Goal: Task Accomplishment & Management: Complete application form

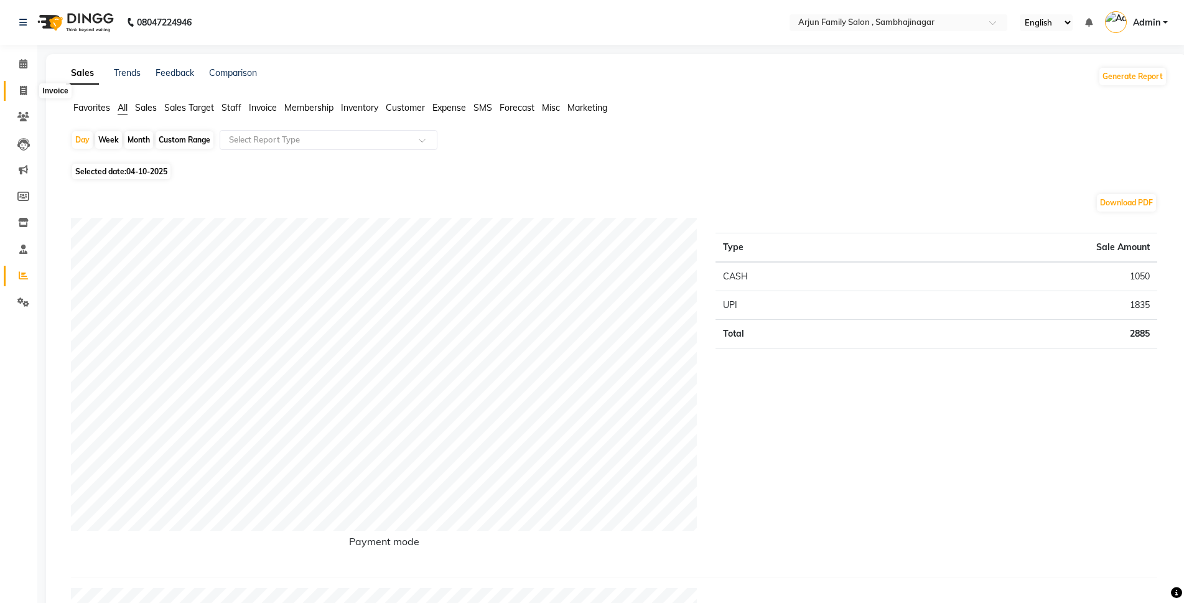
click at [24, 84] on span at bounding box center [23, 91] width 22 height 14
select select "service"
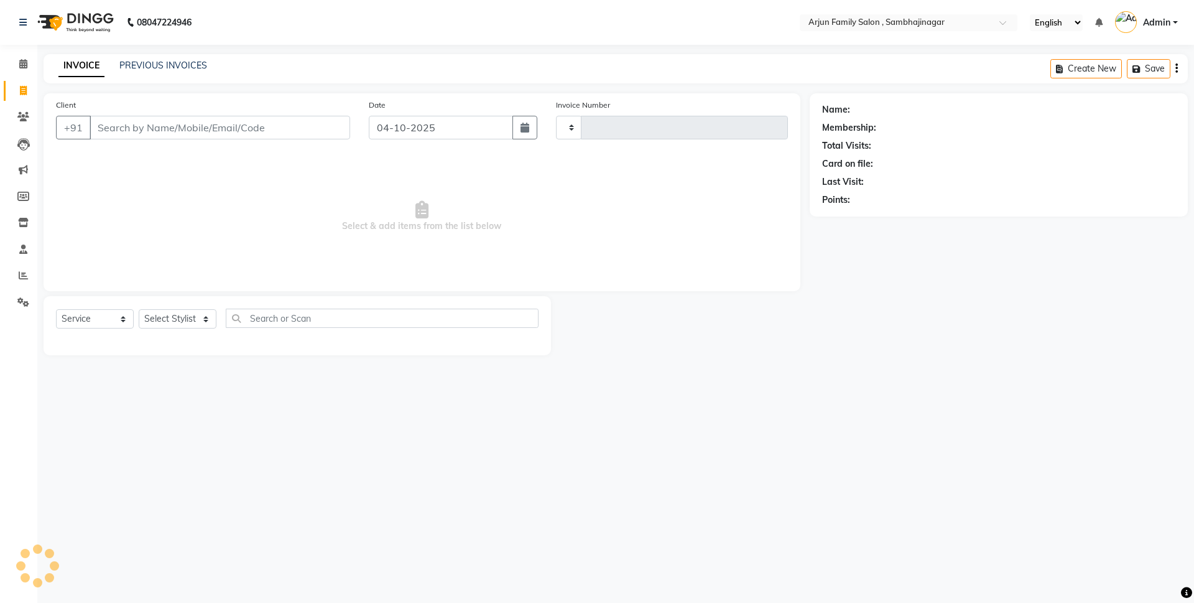
type input "4519"
select select "6947"
click at [164, 66] on link "PREVIOUS INVOICES" at bounding box center [163, 65] width 88 height 11
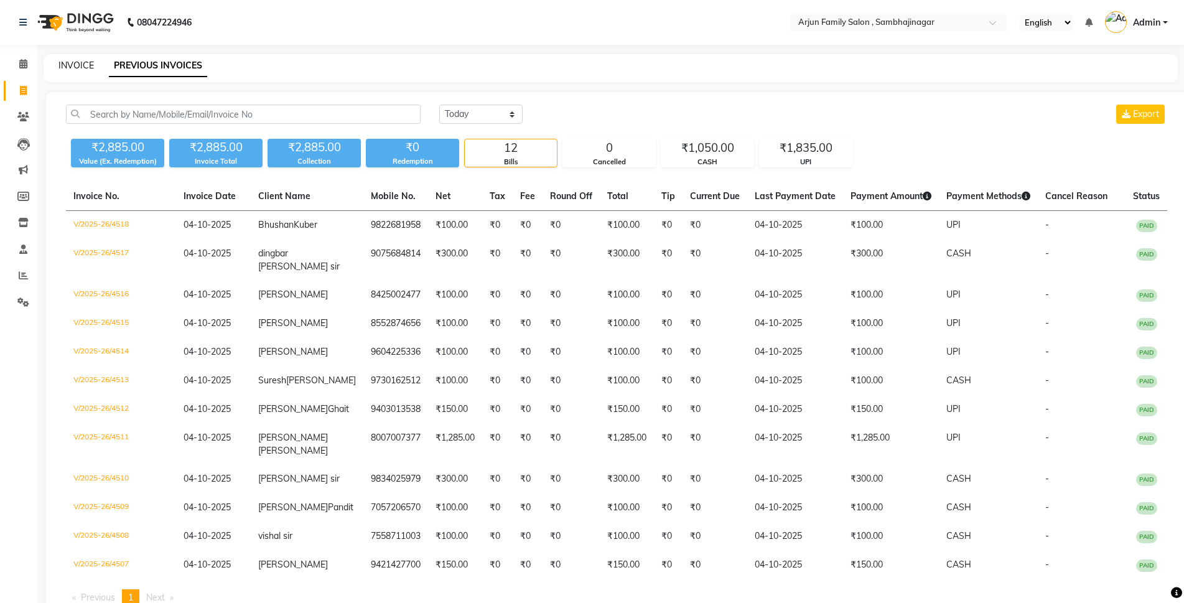
click at [67, 62] on link "INVOICE" at bounding box center [75, 65] width 35 height 11
select select "service"
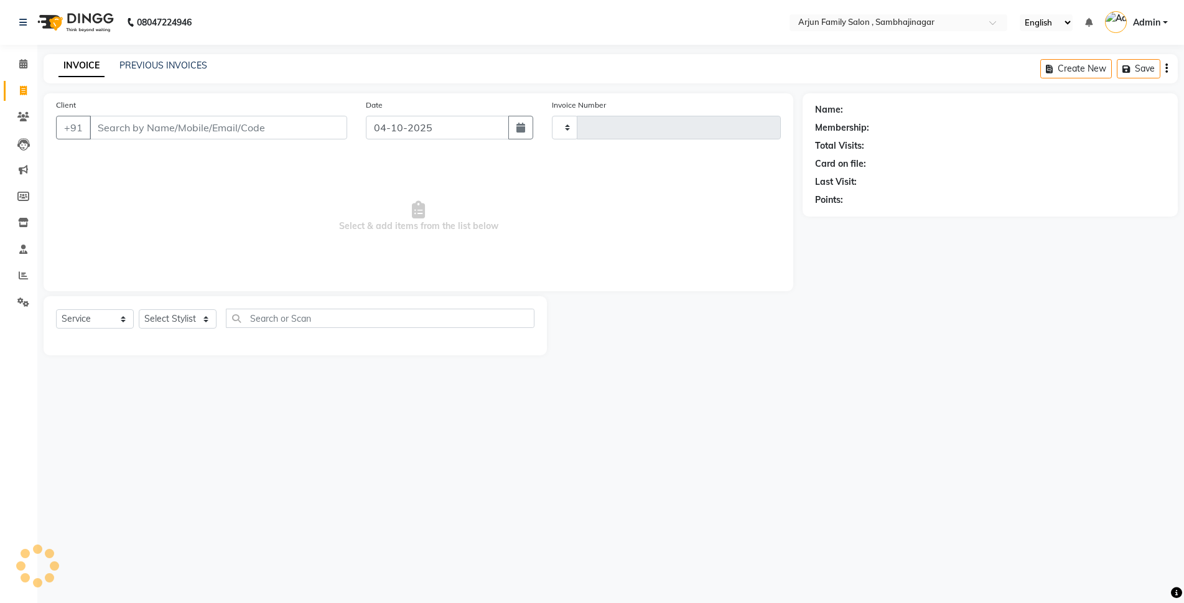
type input "4519"
select select "6947"
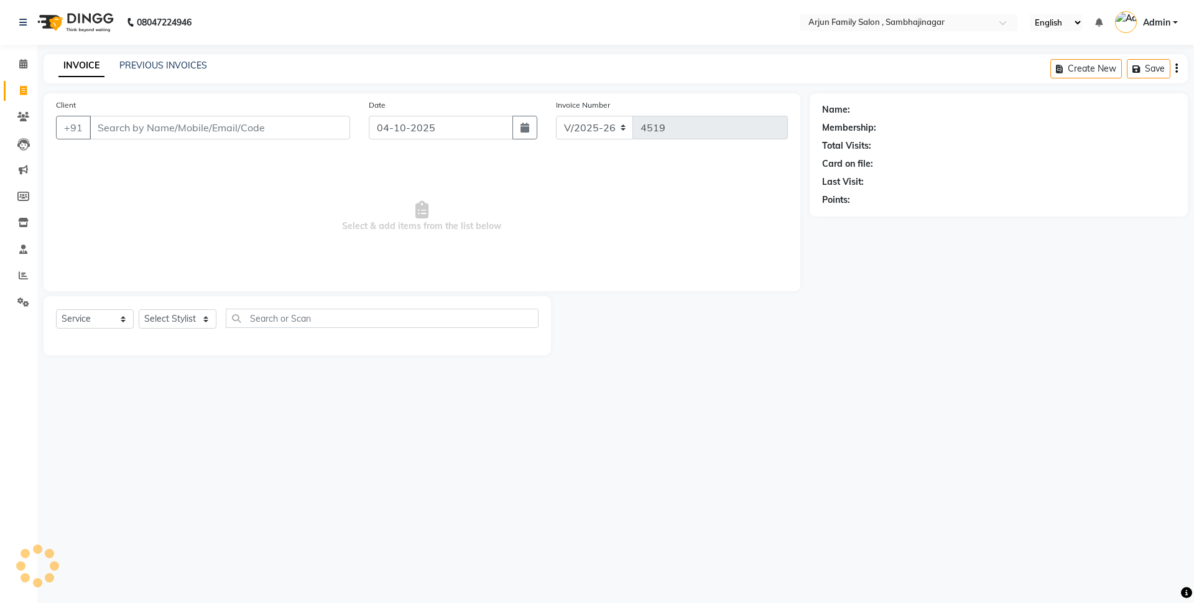
click at [125, 124] on input "Client" at bounding box center [220, 128] width 261 height 24
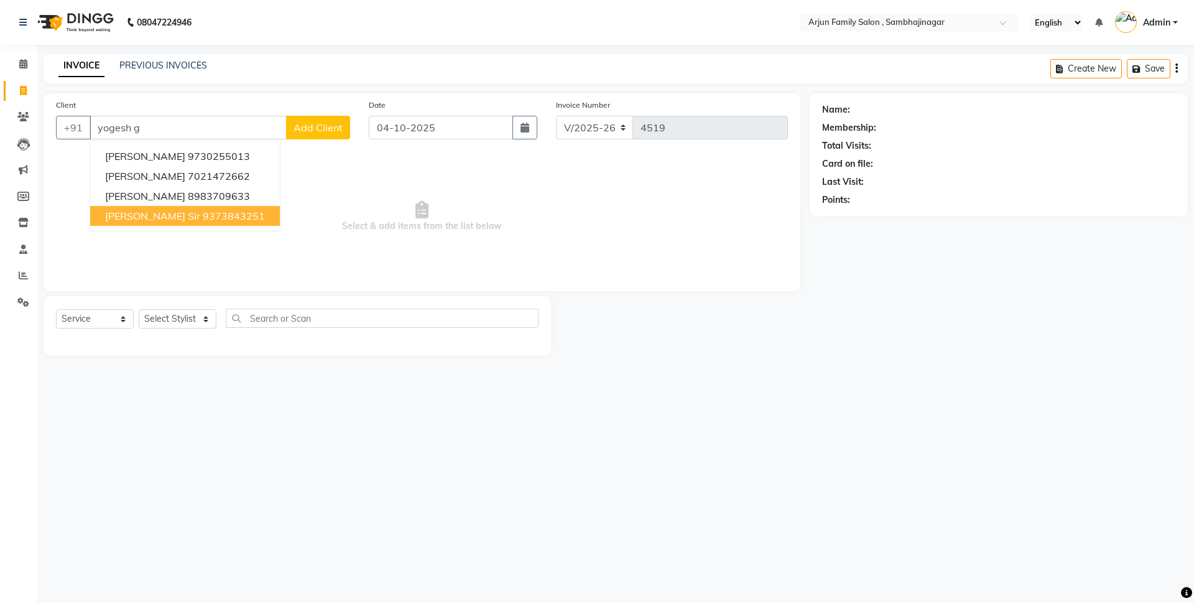
click at [203, 210] on ngb-highlight "9373843251" at bounding box center [234, 216] width 62 height 12
type input "9373843251"
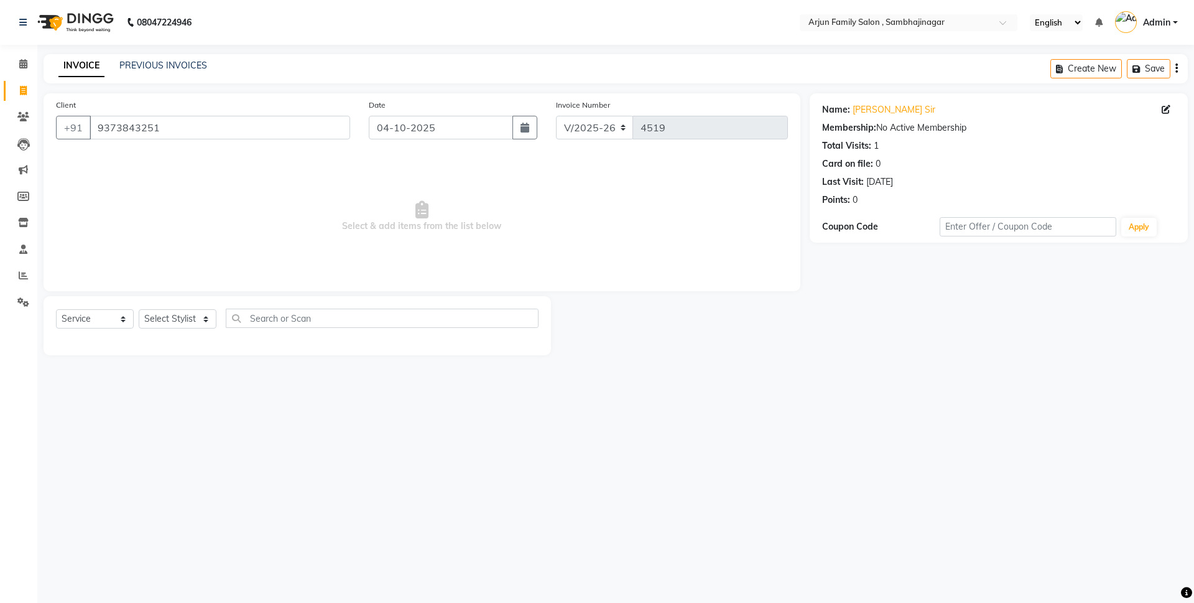
click at [167, 304] on div "Select Service Product Membership Package Voucher Prepaid Gift Card Select Styl…" at bounding box center [297, 325] width 507 height 59
click at [167, 307] on div "Select Service Product Membership Package Voucher Prepaid Gift Card Select Styl…" at bounding box center [297, 325] width 507 height 59
click at [201, 323] on select "Select Stylist arjun [PERSON_NAME] [PERSON_NAME] [PERSON_NAME] [PERSON_NAME]" at bounding box center [178, 318] width 78 height 19
select select "54803"
click at [139, 309] on select "Select Stylist arjun [PERSON_NAME] [PERSON_NAME] [PERSON_NAME] [PERSON_NAME]" at bounding box center [178, 318] width 78 height 19
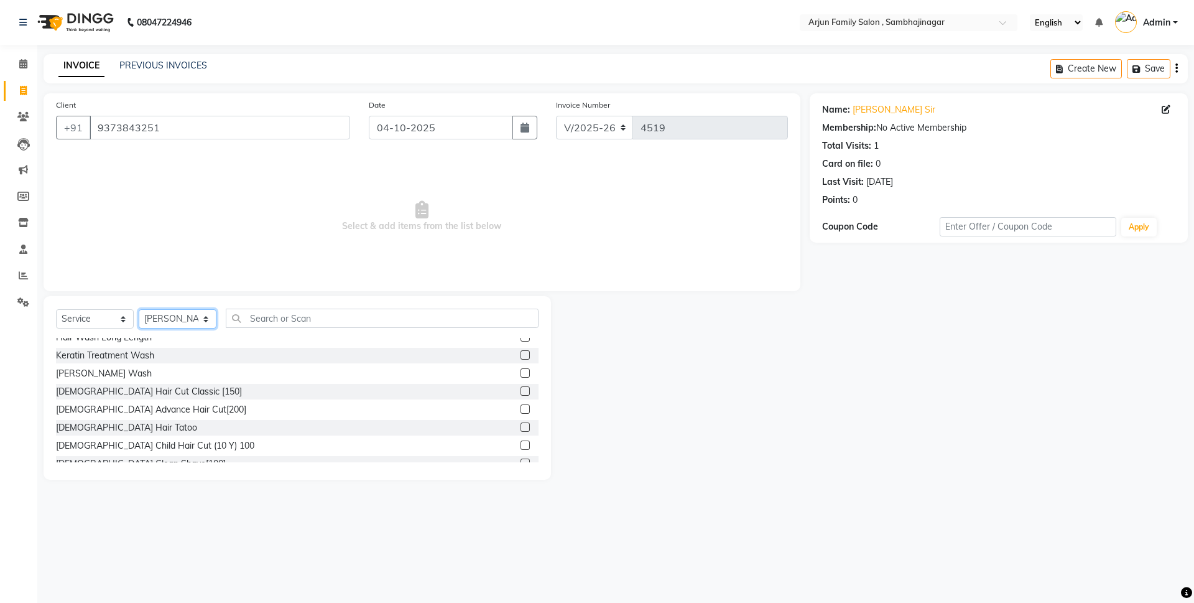
scroll to position [124, 0]
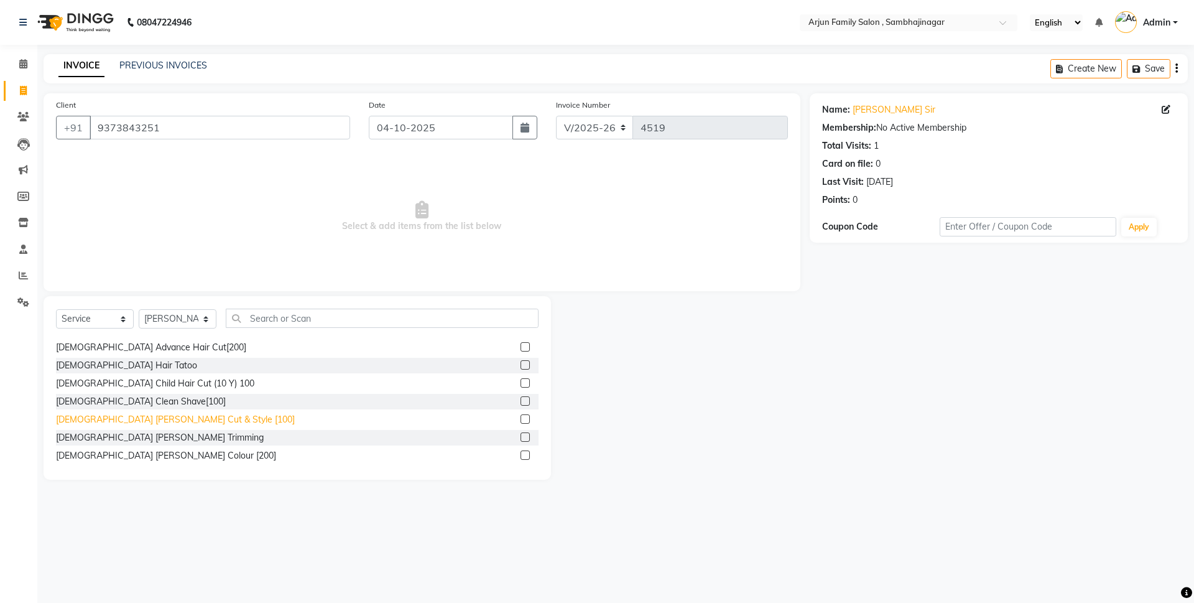
click at [164, 416] on div "[DEMOGRAPHIC_DATA] [PERSON_NAME] Cut & Style [100]" at bounding box center [175, 419] width 239 height 13
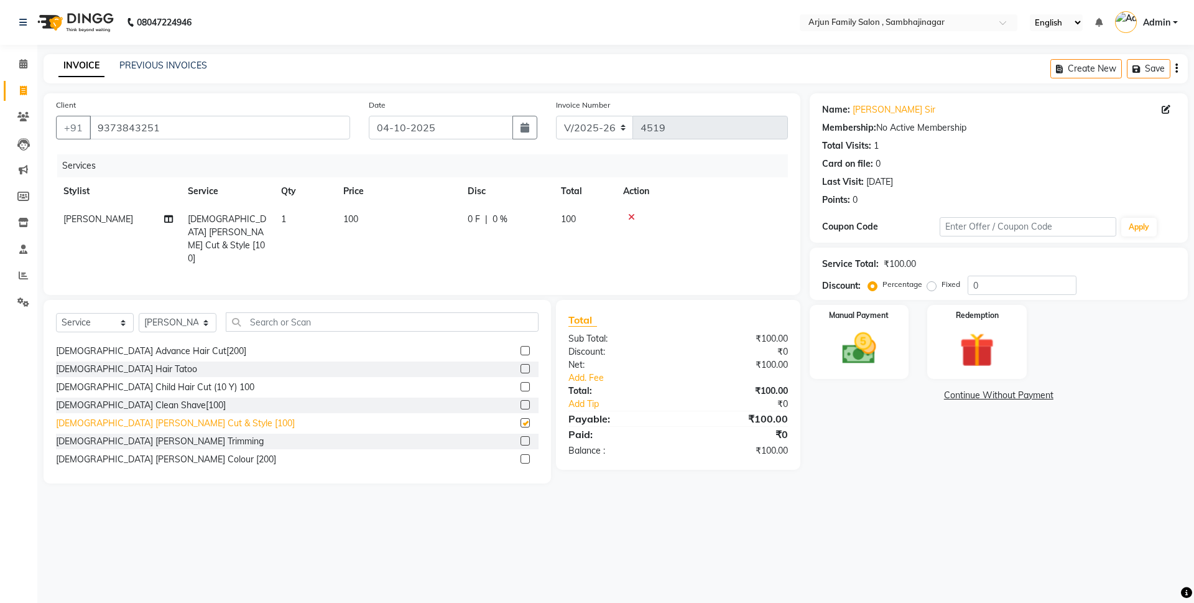
checkbox input "false"
click at [878, 362] on img at bounding box center [859, 348] width 58 height 41
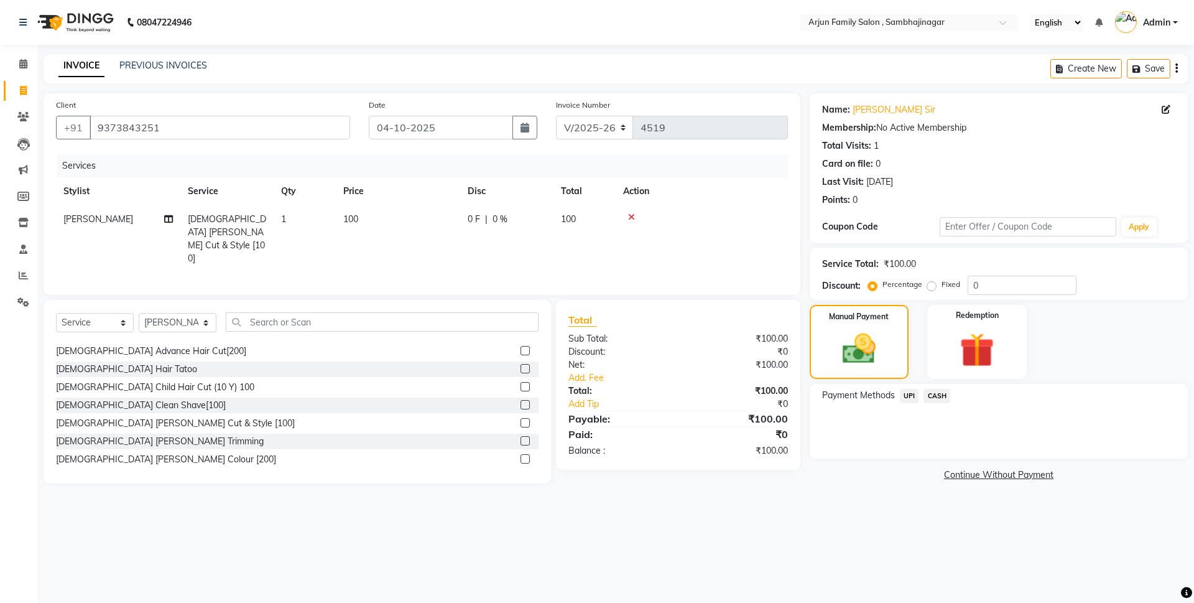
click at [947, 394] on span "CASH" at bounding box center [937, 396] width 27 height 14
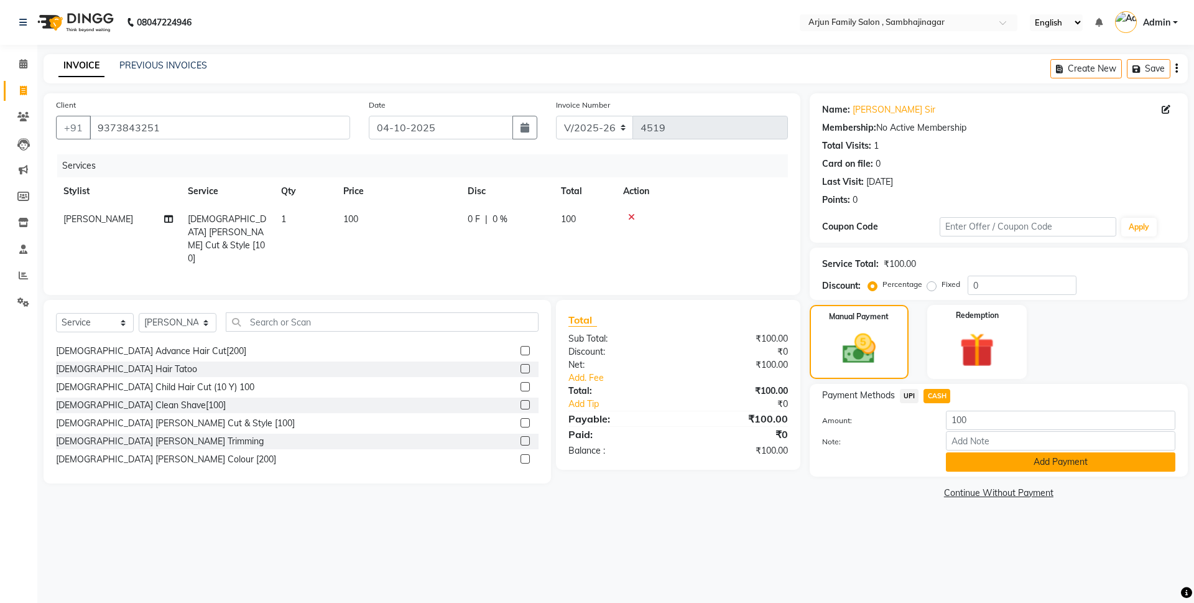
click at [984, 458] on button "Add Payment" at bounding box center [1060, 461] width 229 height 19
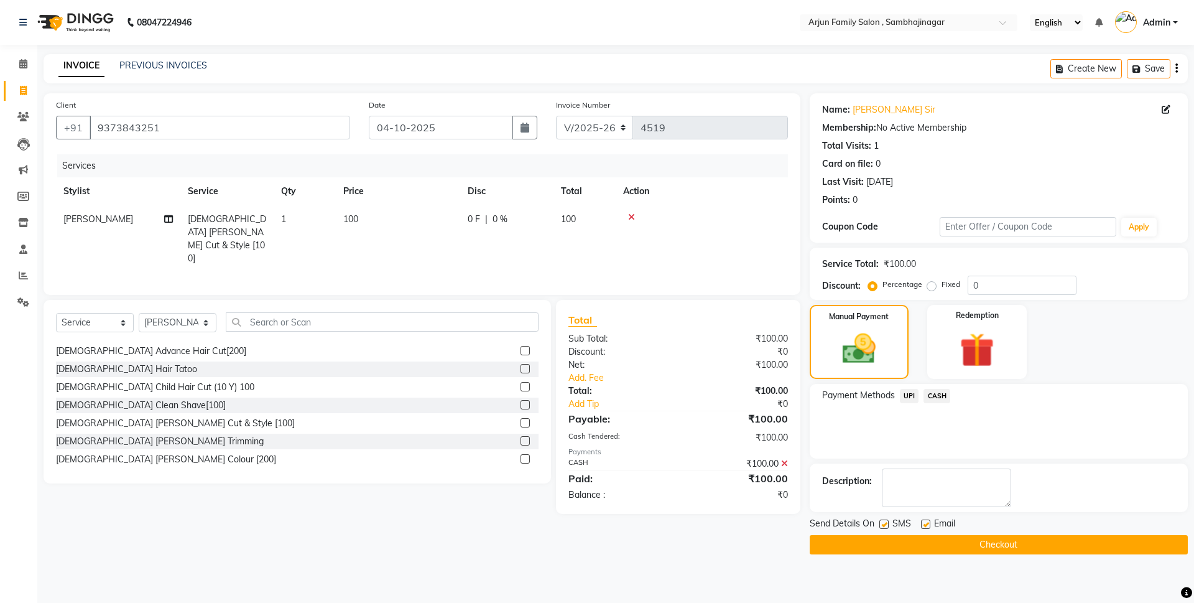
drag, startPoint x: 995, startPoint y: 543, endPoint x: 790, endPoint y: 467, distance: 218.8
click at [993, 538] on button "Checkout" at bounding box center [999, 544] width 378 height 19
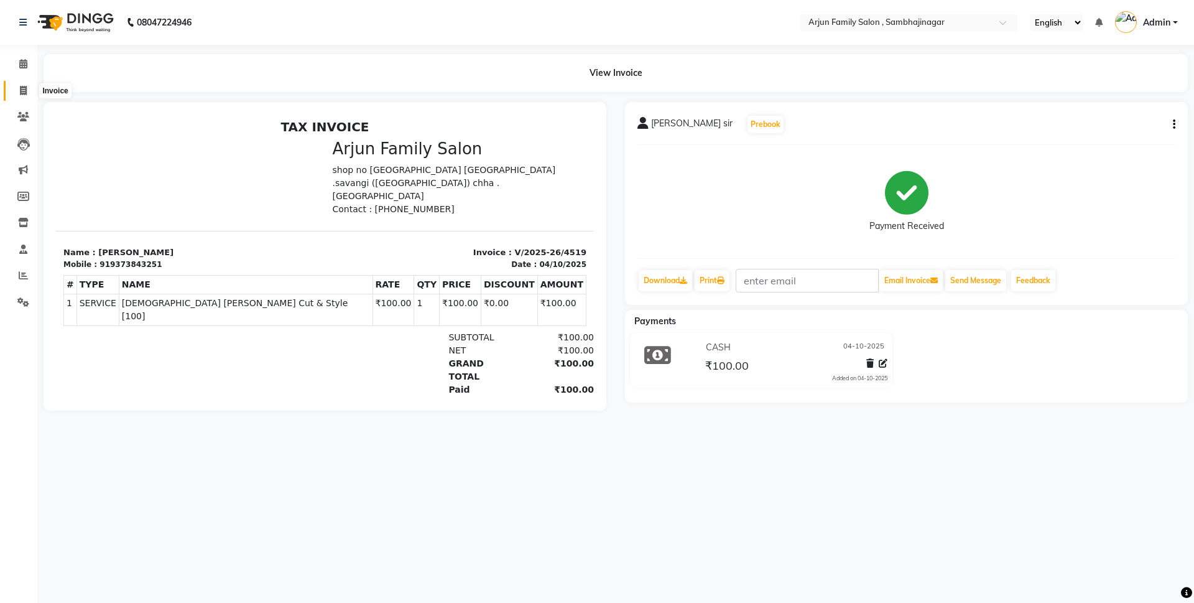
click at [17, 90] on span at bounding box center [23, 91] width 22 height 14
select select "service"
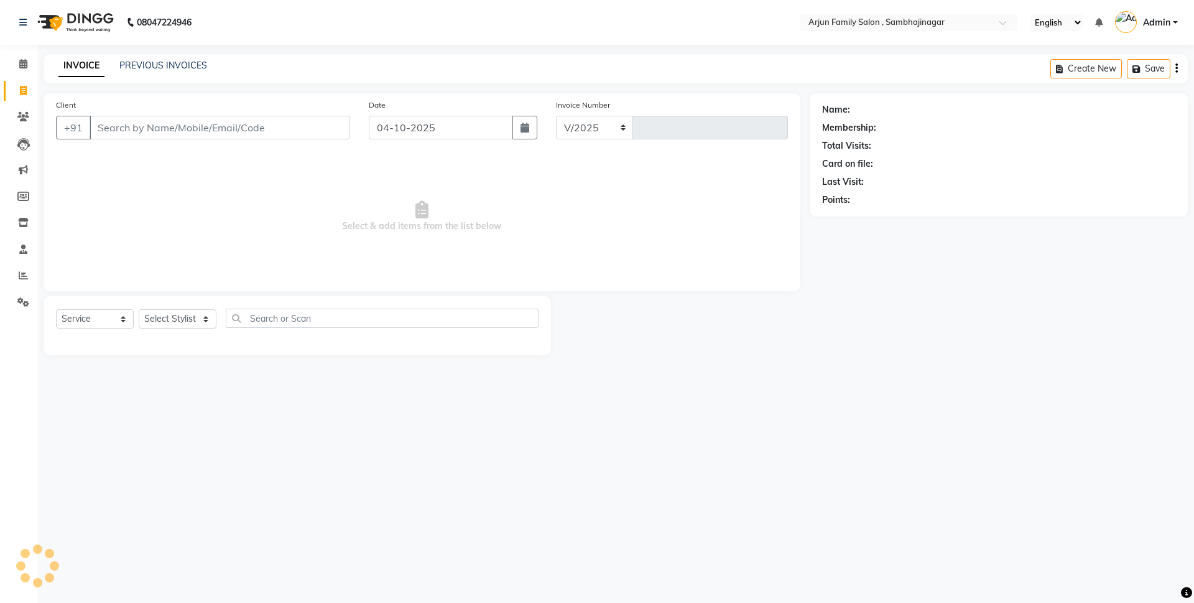
select select "6947"
type input "4520"
drag, startPoint x: 531, startPoint y: 364, endPoint x: 501, endPoint y: 412, distance: 56.2
select select "service"
type input "4520"
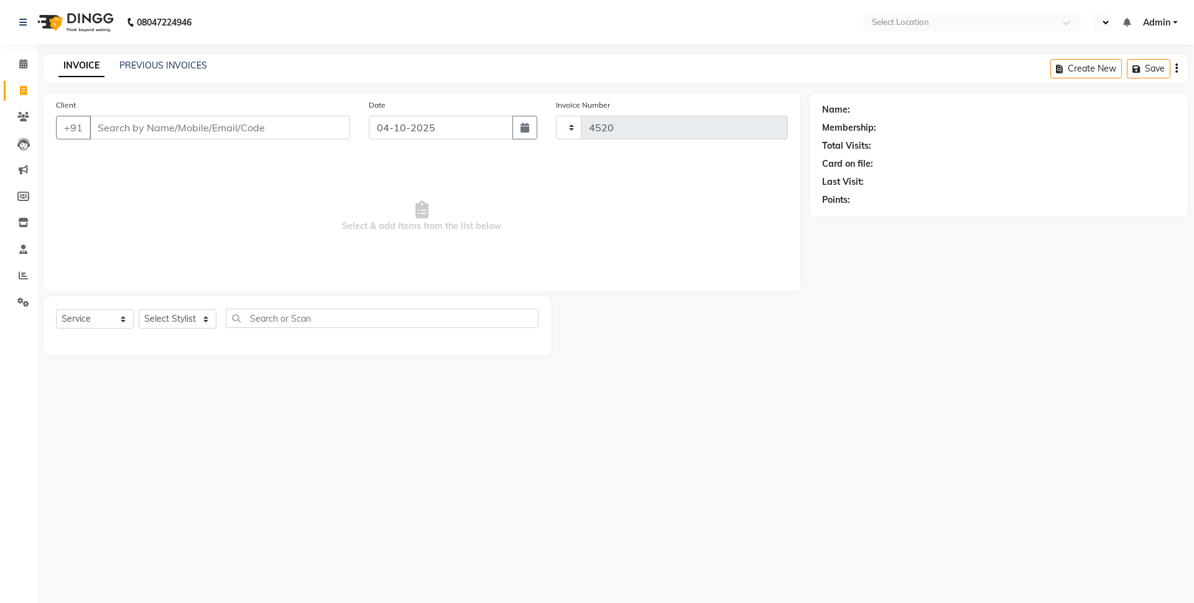
select select "en"
select select "6947"
click at [224, 123] on input "Client" at bounding box center [220, 128] width 261 height 24
click at [210, 124] on input "Client" at bounding box center [220, 128] width 261 height 24
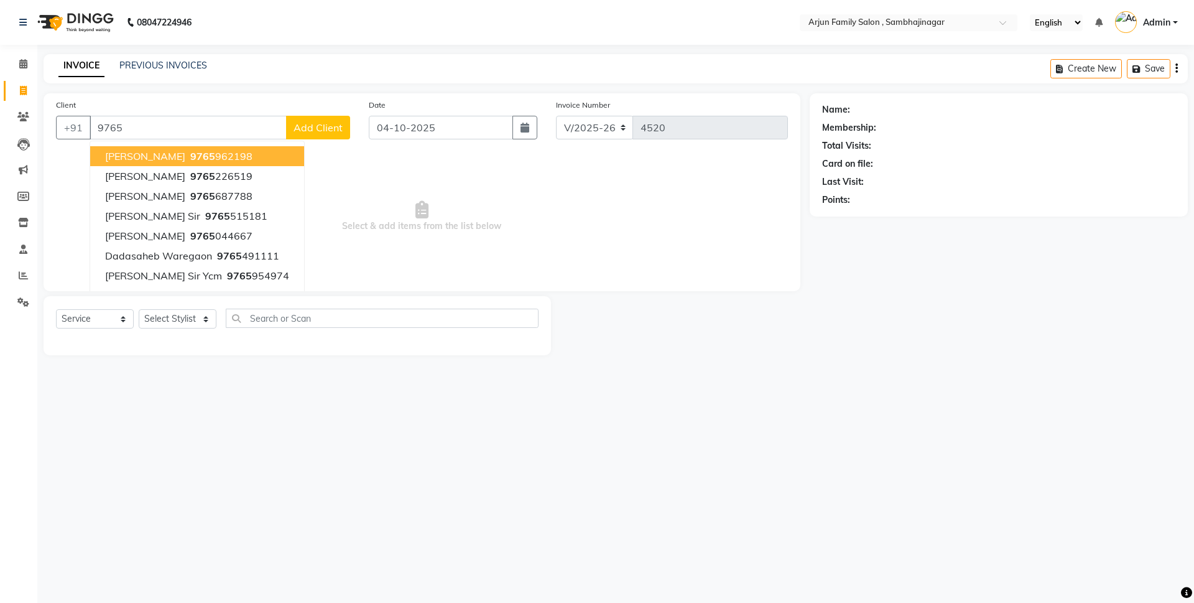
click at [744, 433] on div "08047224946 Select Location × Arjun Family Salon , Sambhajinagar English ENGLIS…" at bounding box center [597, 301] width 1194 height 603
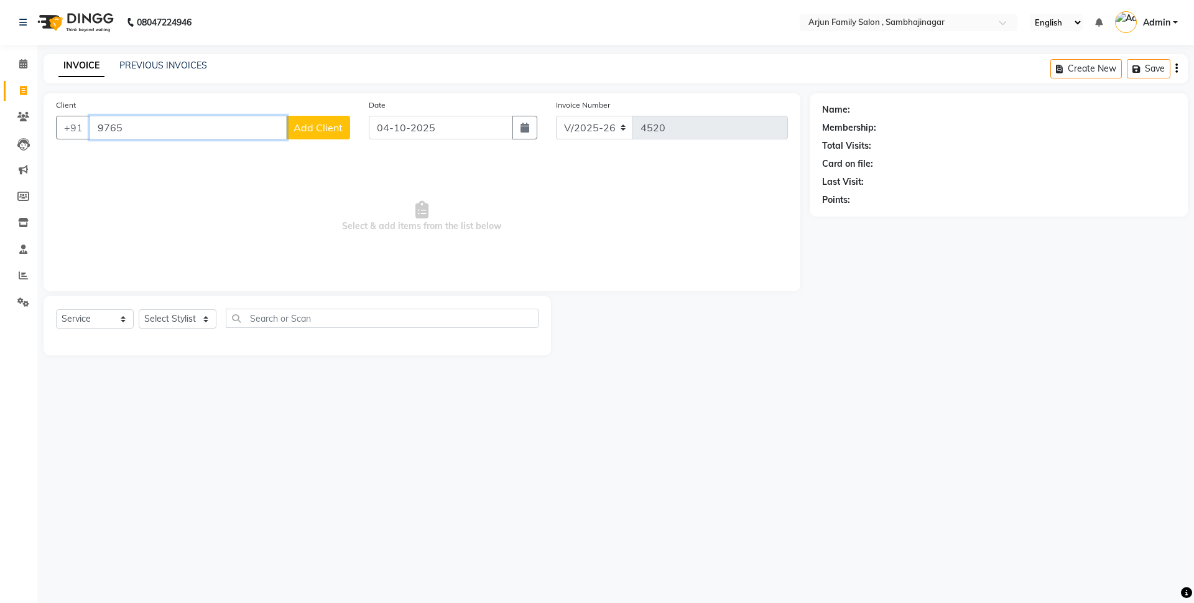
click at [264, 137] on input "9765" at bounding box center [188, 128] width 197 height 24
type input "976566"
click at [169, 315] on select "Select Stylist arjun [PERSON_NAME] [PERSON_NAME] [PERSON_NAME] [PERSON_NAME]" at bounding box center [178, 318] width 78 height 19
click at [139, 309] on select "Select Stylist arjun [PERSON_NAME] [PERSON_NAME] [PERSON_NAME] [PERSON_NAME]" at bounding box center [178, 318] width 78 height 19
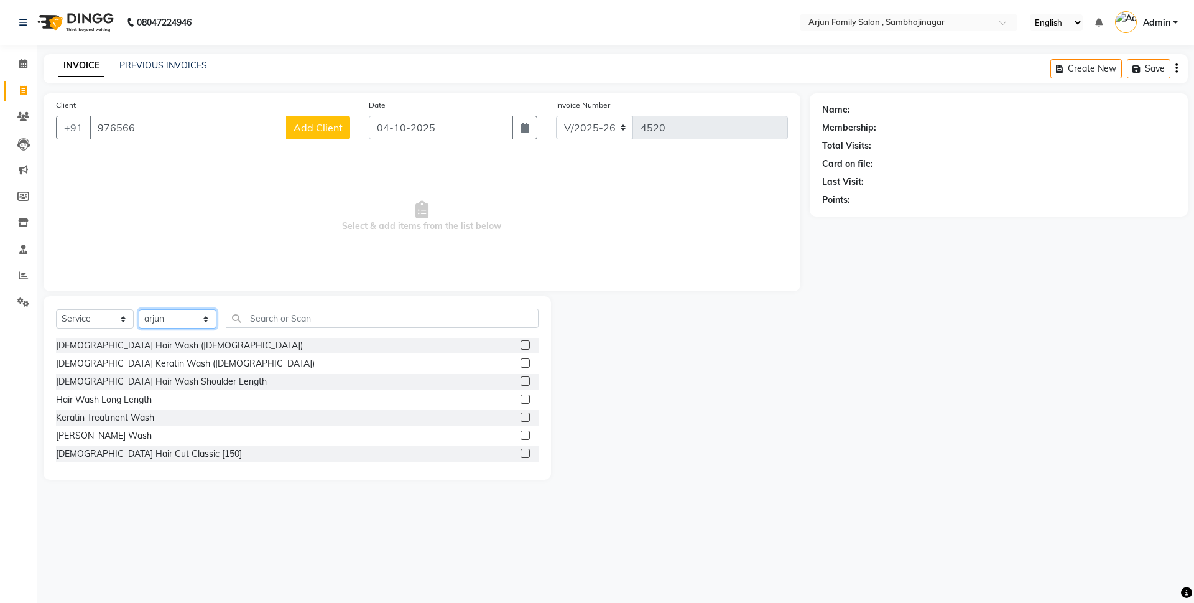
click at [165, 319] on select "Select Stylist arjun [PERSON_NAME] [PERSON_NAME] [PERSON_NAME] [PERSON_NAME]" at bounding box center [178, 318] width 78 height 19
select select "54809"
click at [139, 309] on select "Select Stylist arjun [PERSON_NAME] [PERSON_NAME] [PERSON_NAME] [PERSON_NAME]" at bounding box center [178, 318] width 78 height 19
click at [456, 318] on input "text" at bounding box center [382, 317] width 313 height 19
click at [284, 312] on input "text" at bounding box center [382, 317] width 313 height 19
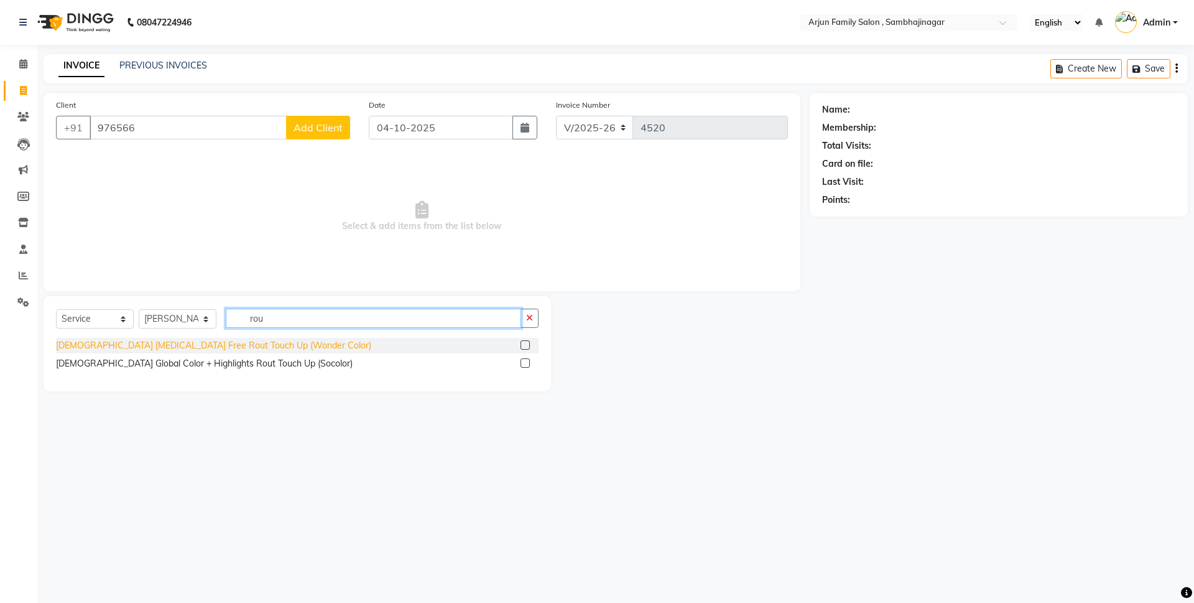
type input "rou"
click at [208, 350] on div "[DEMOGRAPHIC_DATA] [MEDICAL_DATA] Free Rout Touch Up (Wonder Color)" at bounding box center [213, 345] width 315 height 13
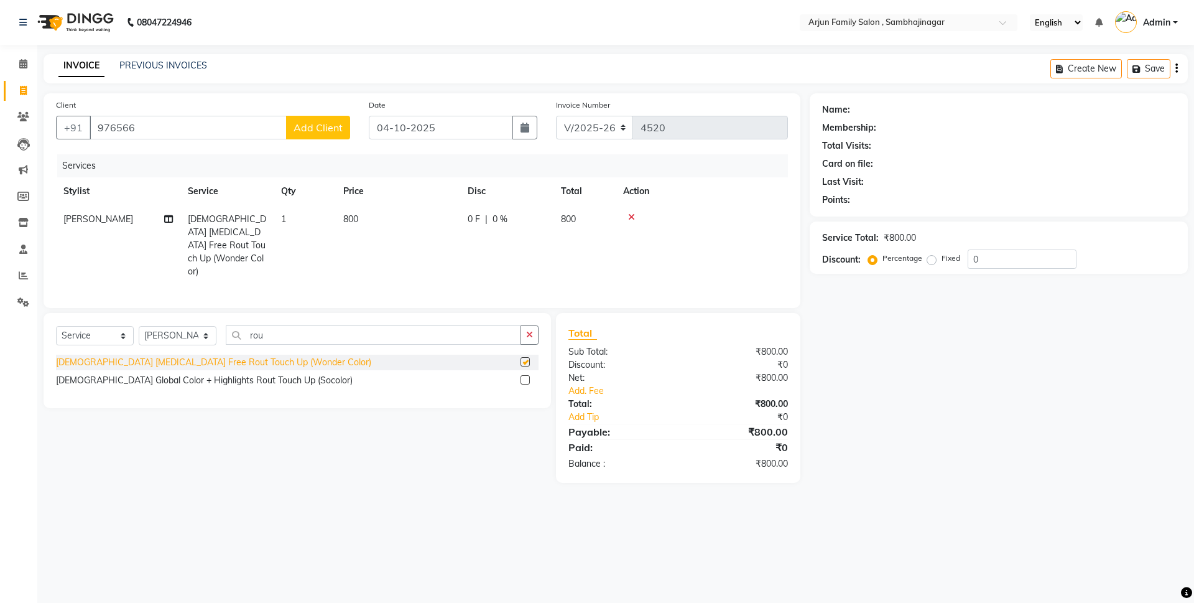
checkbox input "false"
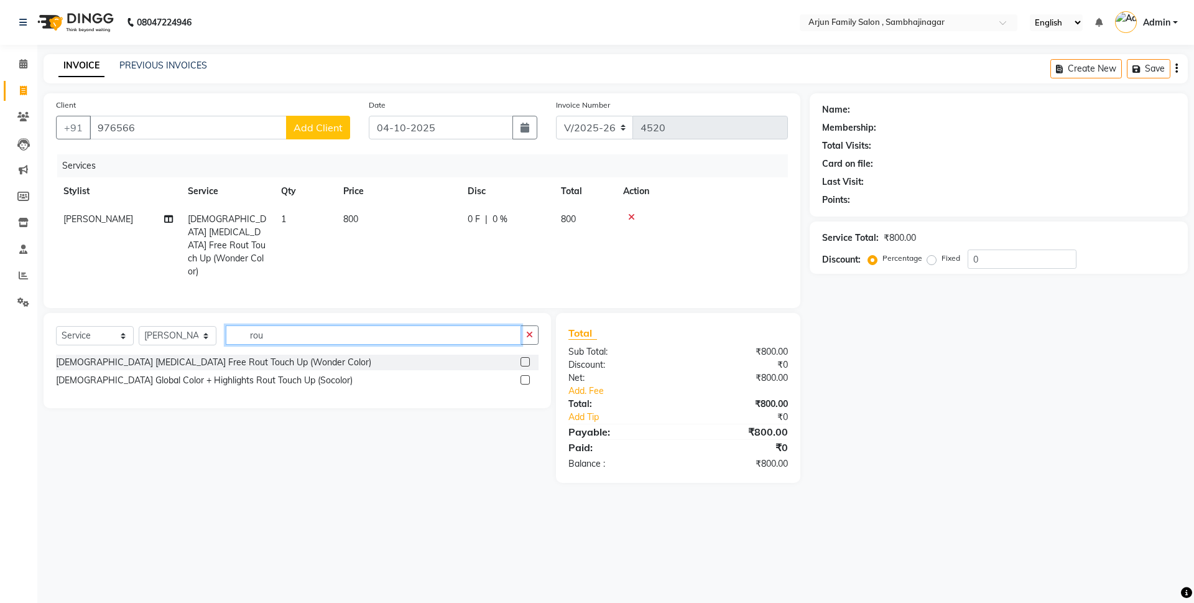
click at [323, 326] on input "rou" at bounding box center [373, 334] width 295 height 19
type input "r"
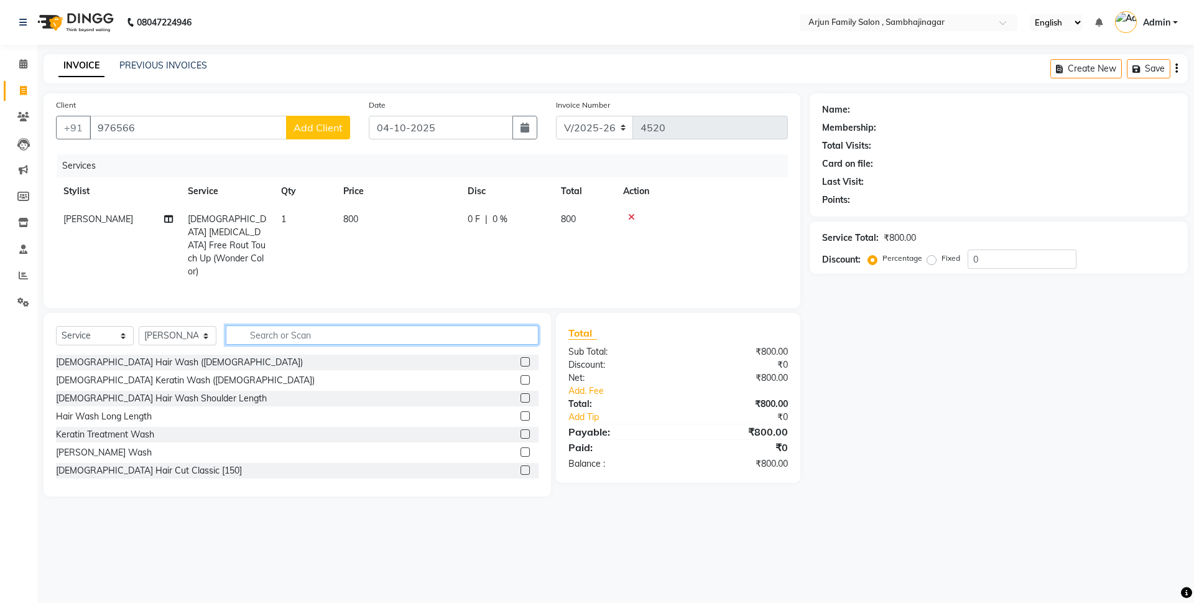
click at [358, 325] on input "text" at bounding box center [382, 334] width 313 height 19
click at [4, 404] on div "Calendar Invoice Clients Leads Marketing Members Inventory Staff Reports Settin…" at bounding box center [84, 309] width 168 height 549
click at [300, 325] on input "text" at bounding box center [382, 334] width 313 height 19
click at [433, 325] on input "text" at bounding box center [382, 334] width 313 height 19
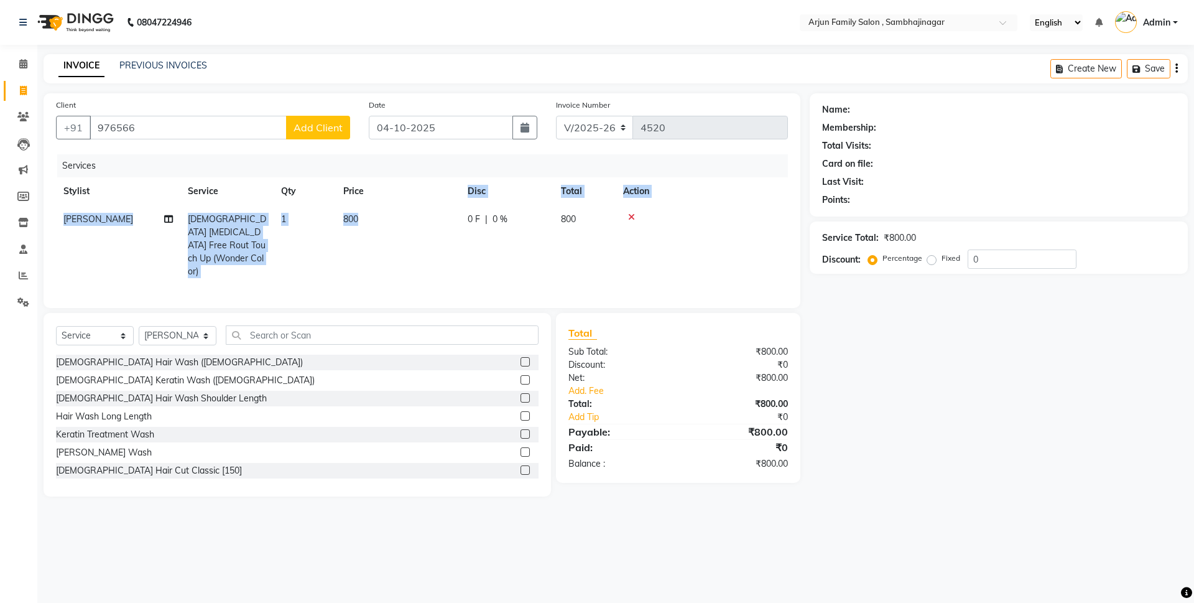
drag, startPoint x: 384, startPoint y: 195, endPoint x: 383, endPoint y: 216, distance: 21.2
click at [383, 216] on table "Stylist Service Qty Price Disc Total Action [PERSON_NAME] [DEMOGRAPHIC_DATA] [M…" at bounding box center [422, 231] width 732 height 108
click at [382, 218] on td "800" at bounding box center [398, 245] width 124 height 80
select select "54809"
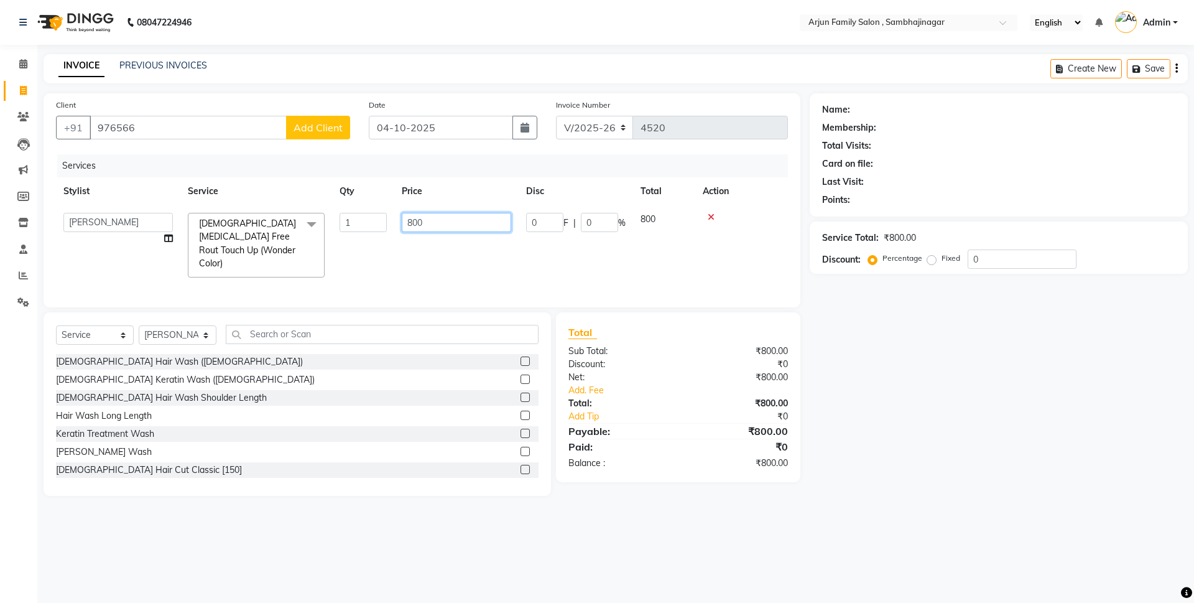
click at [431, 221] on input "800" at bounding box center [456, 222] width 109 height 19
type input "8"
type input "1000"
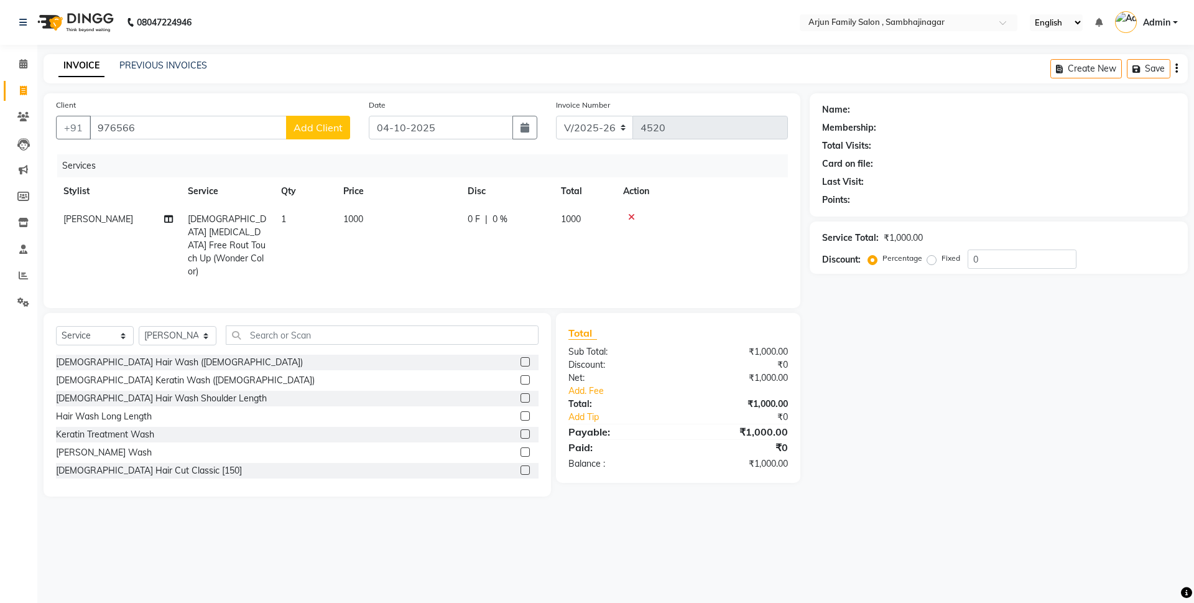
click at [464, 216] on td "0 F | 0 %" at bounding box center [506, 245] width 93 height 80
select select "54809"
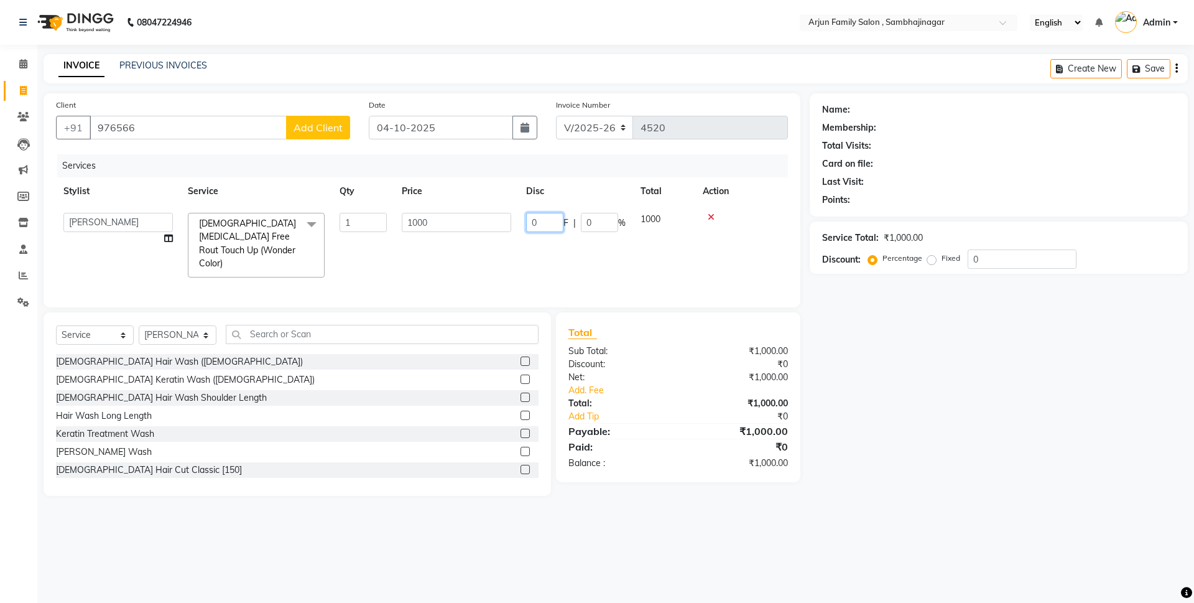
click at [548, 219] on input "0" at bounding box center [544, 222] width 37 height 19
type input "0200"
click at [550, 251] on td "0200 F | 0 %" at bounding box center [576, 245] width 114 height 80
select select "54809"
click at [376, 341] on div "Select Service Product Membership Package Voucher Prepaid Gift Card Select Styl…" at bounding box center [297, 339] width 483 height 29
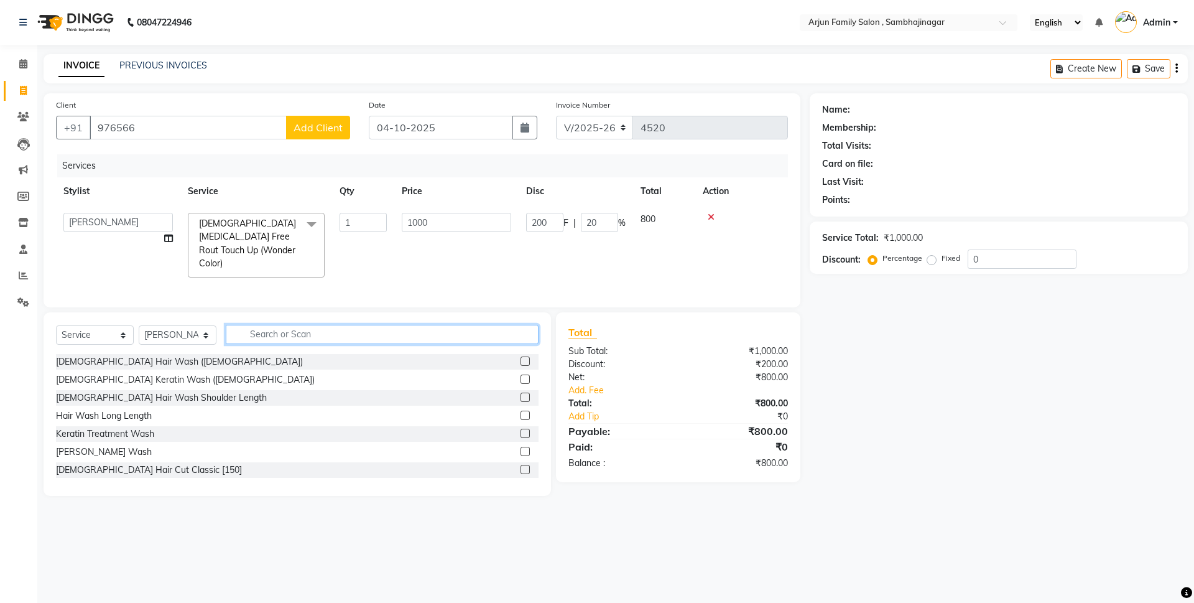
click at [386, 335] on input "text" at bounding box center [382, 334] width 313 height 19
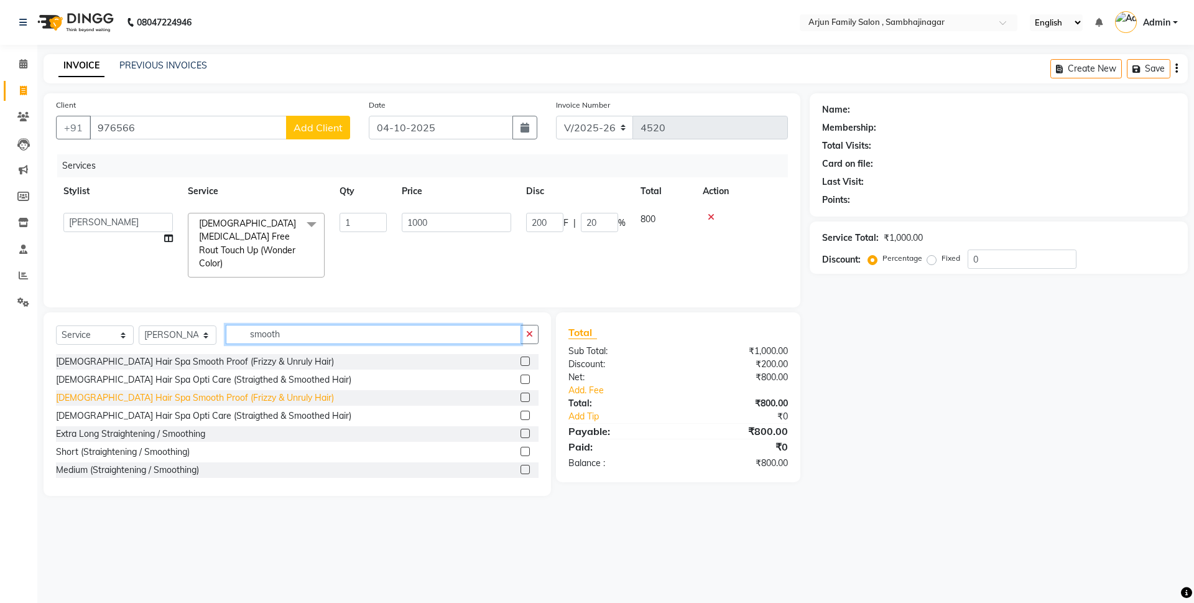
type input "smooth"
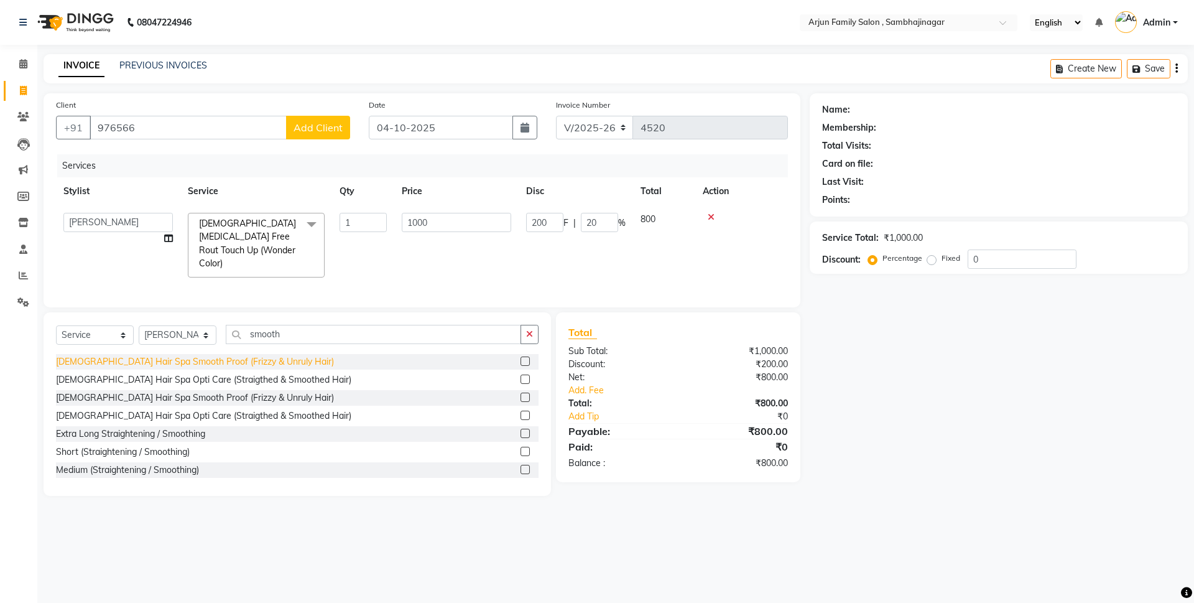
click at [134, 395] on div "[DEMOGRAPHIC_DATA] Hair Spa Smooth Proof (Frizzy & Unruly Hair)" at bounding box center [195, 397] width 278 height 13
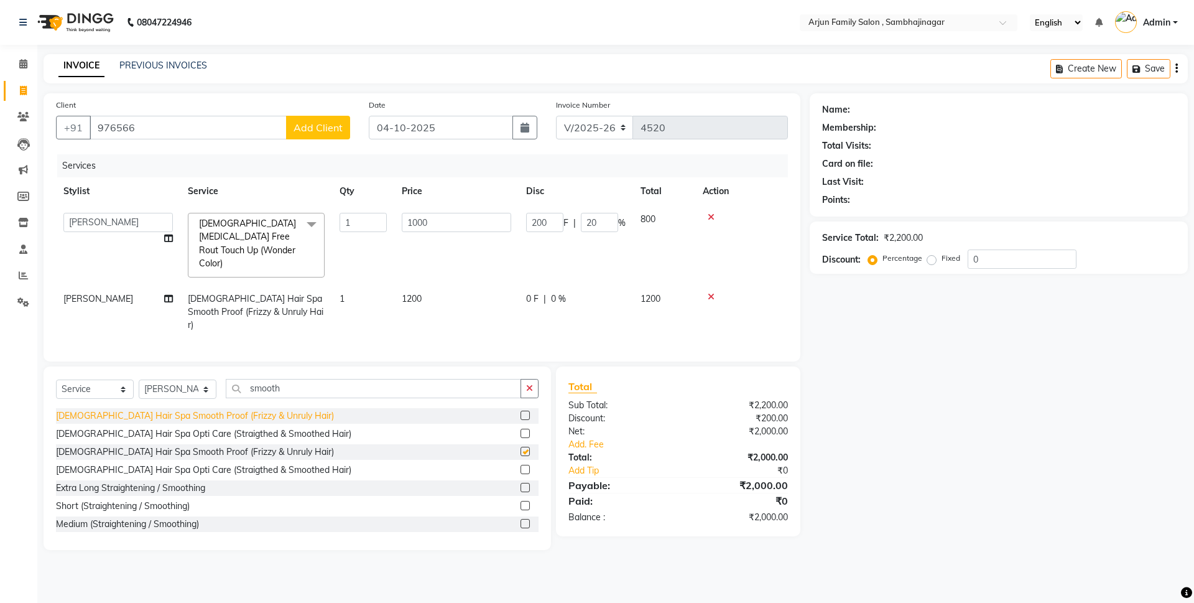
checkbox input "false"
click at [436, 285] on td "1200" at bounding box center [456, 312] width 124 height 54
select select "54809"
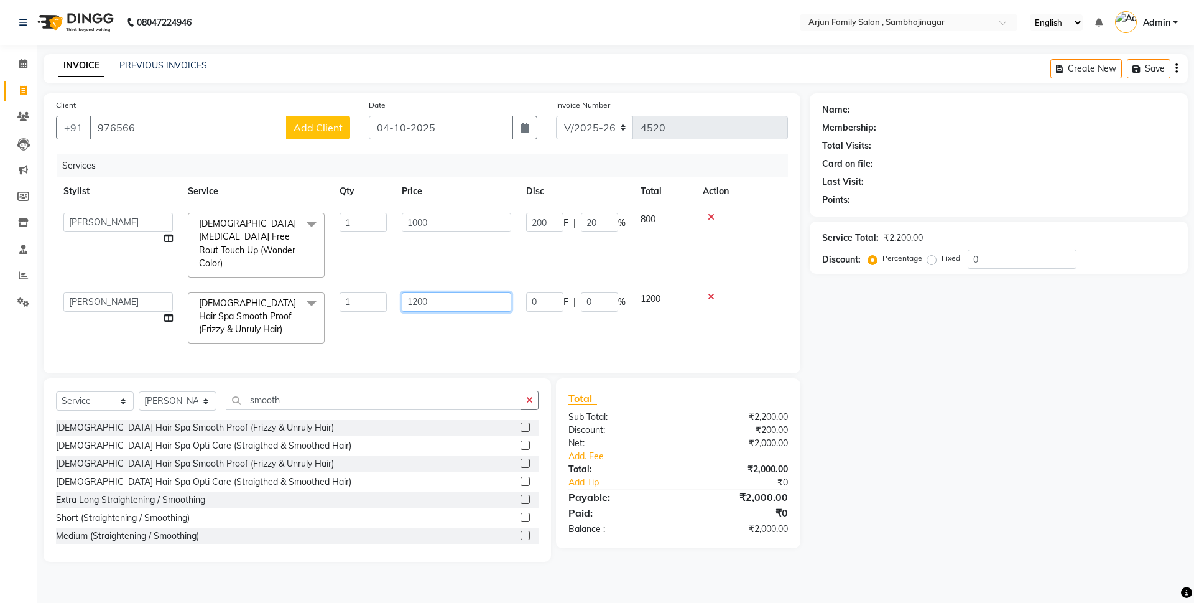
click at [443, 292] on input "1200" at bounding box center [456, 301] width 109 height 19
type input "1"
type input "1800"
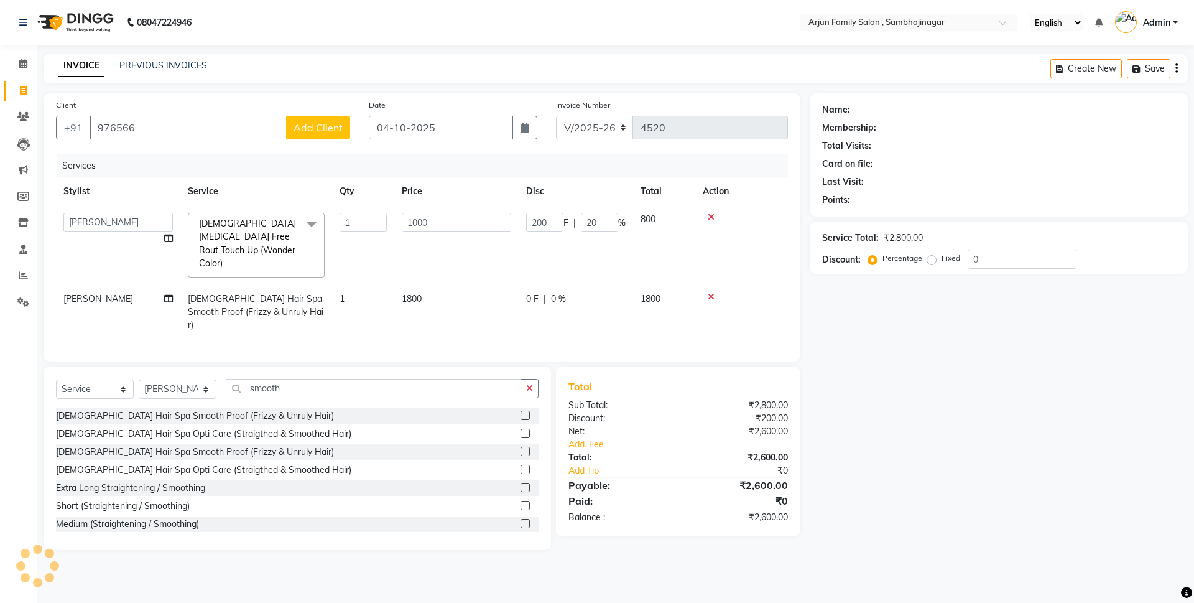
click at [529, 292] on span "0 F" at bounding box center [532, 298] width 12 height 13
select select "54809"
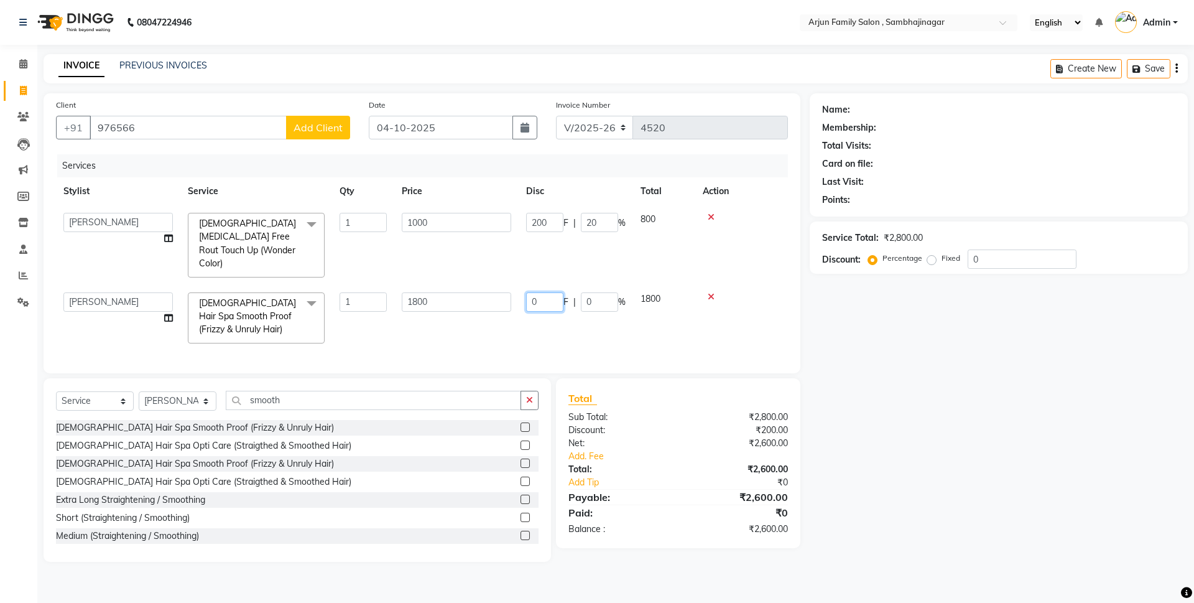
click at [545, 292] on input "0" at bounding box center [544, 301] width 37 height 19
type input "0300"
click at [508, 318] on div "Services Stylist Service Qty Price Disc Total Action arjun [PERSON_NAME] [PERSO…" at bounding box center [422, 257] width 732 height 206
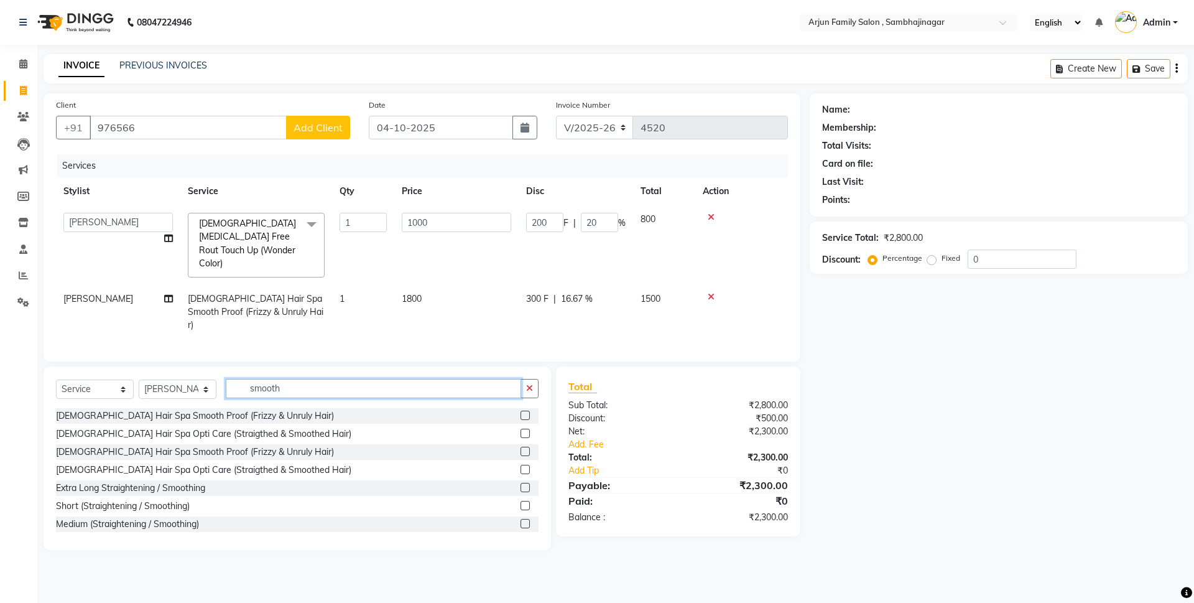
click at [338, 380] on input "smooth" at bounding box center [373, 388] width 295 height 19
type input "s"
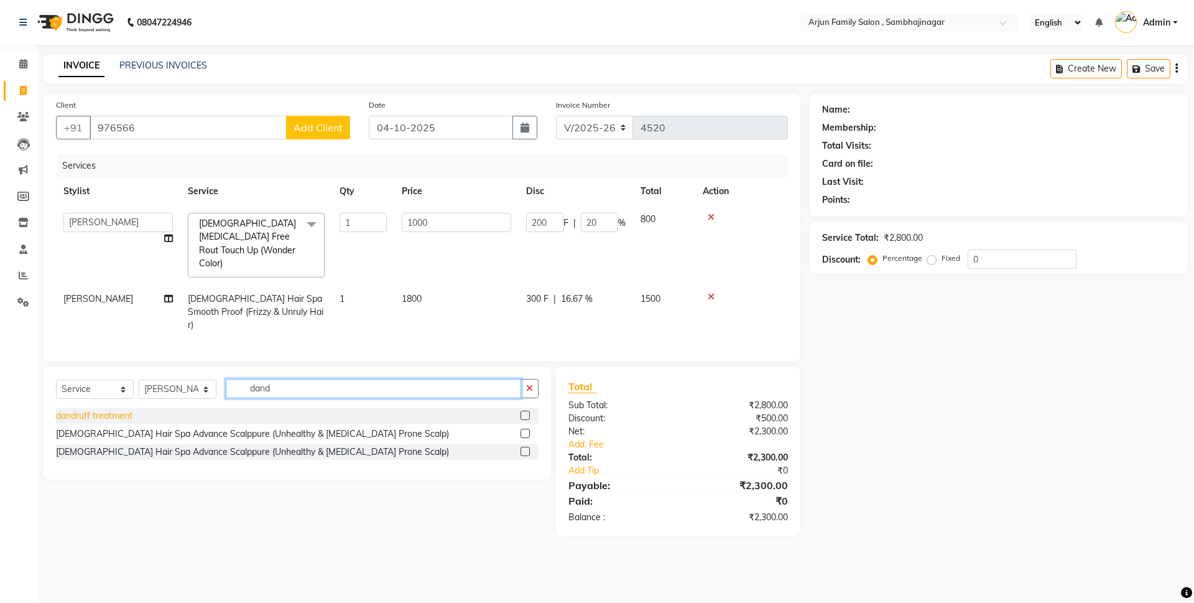
type input "dand"
click at [98, 409] on div "dandruff treatment" at bounding box center [94, 415] width 76 height 13
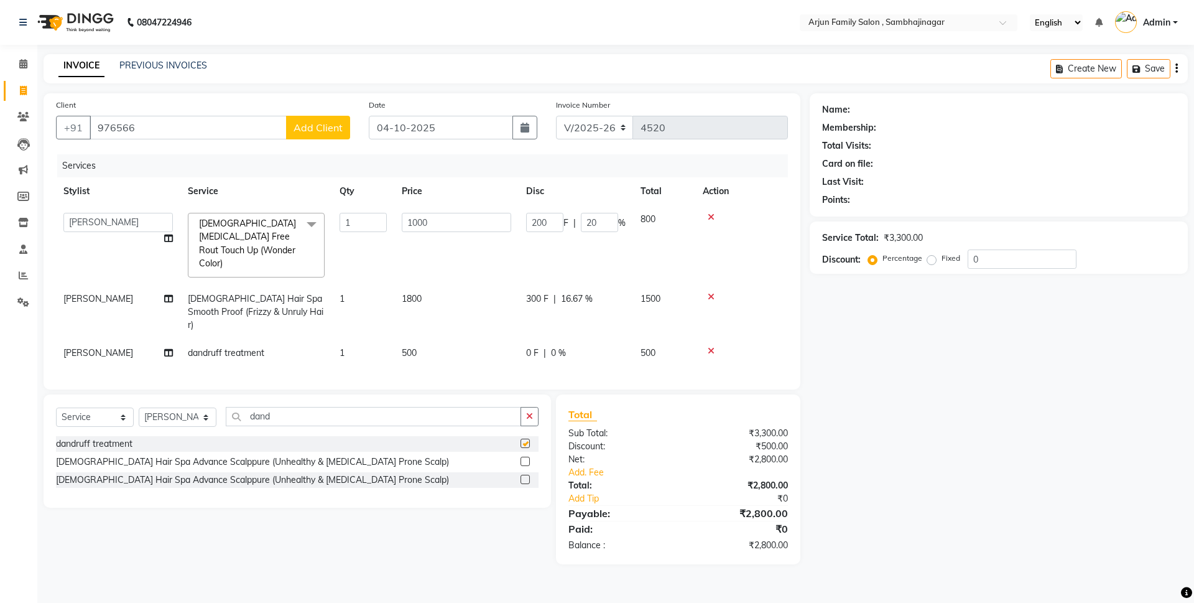
checkbox input "false"
drag, startPoint x: 446, startPoint y: 310, endPoint x: 448, endPoint y: 325, distance: 15.1
click at [446, 311] on td "1800" at bounding box center [456, 312] width 124 height 54
select select "54809"
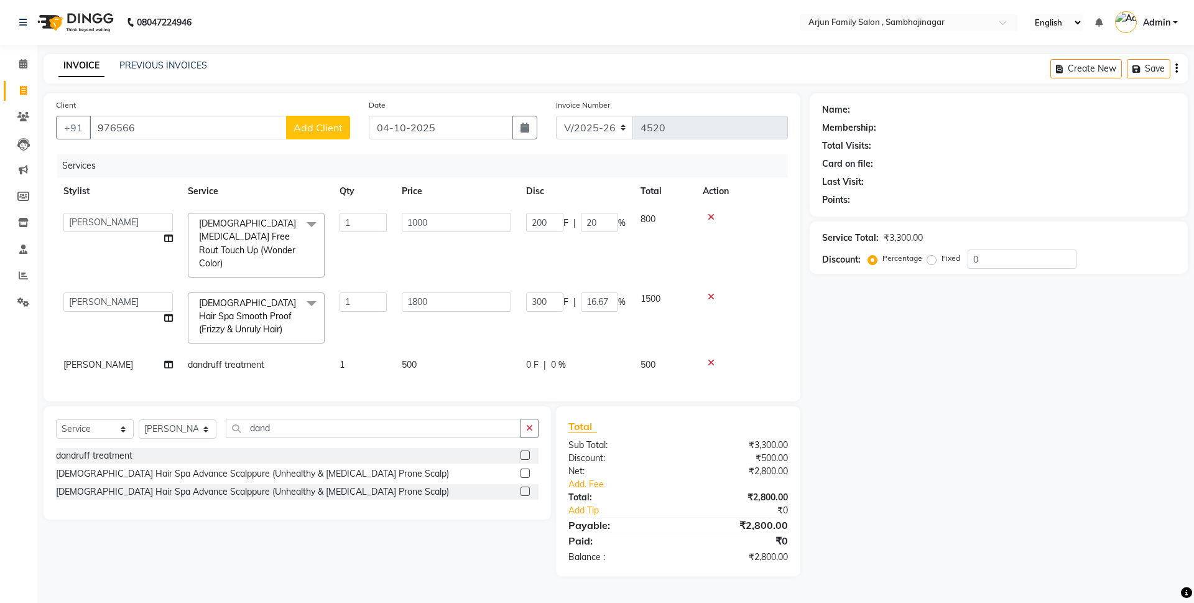
click at [450, 327] on td "1800" at bounding box center [456, 318] width 124 height 66
click at [445, 353] on td "500" at bounding box center [456, 365] width 124 height 28
select select "54809"
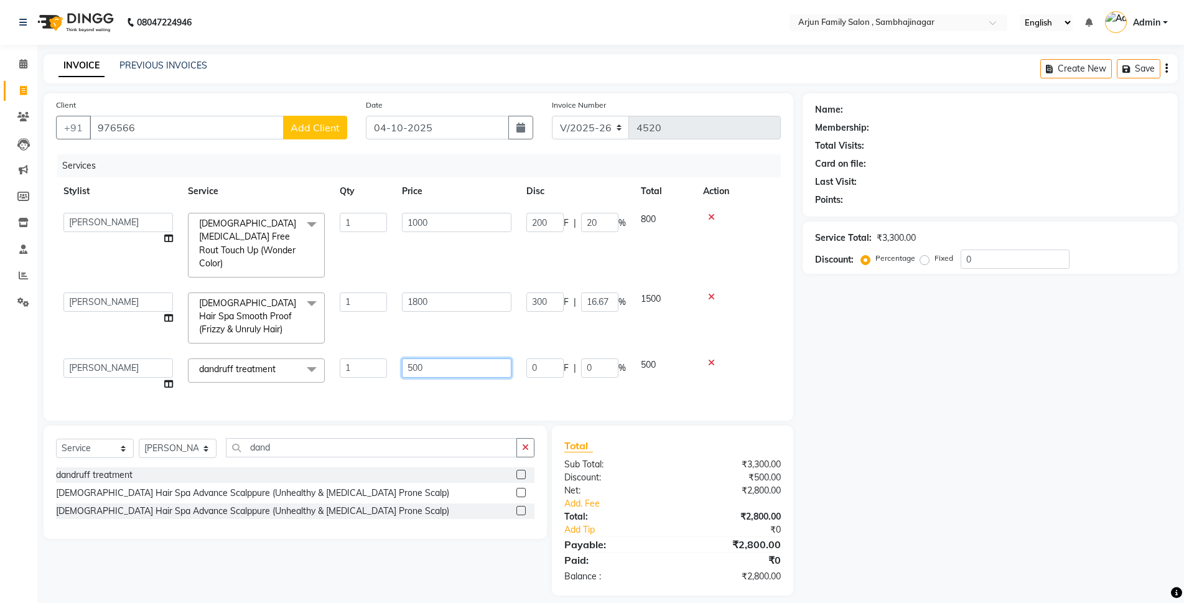
click at [448, 358] on input "500" at bounding box center [456, 367] width 109 height 19
type input "5"
type input "1000"
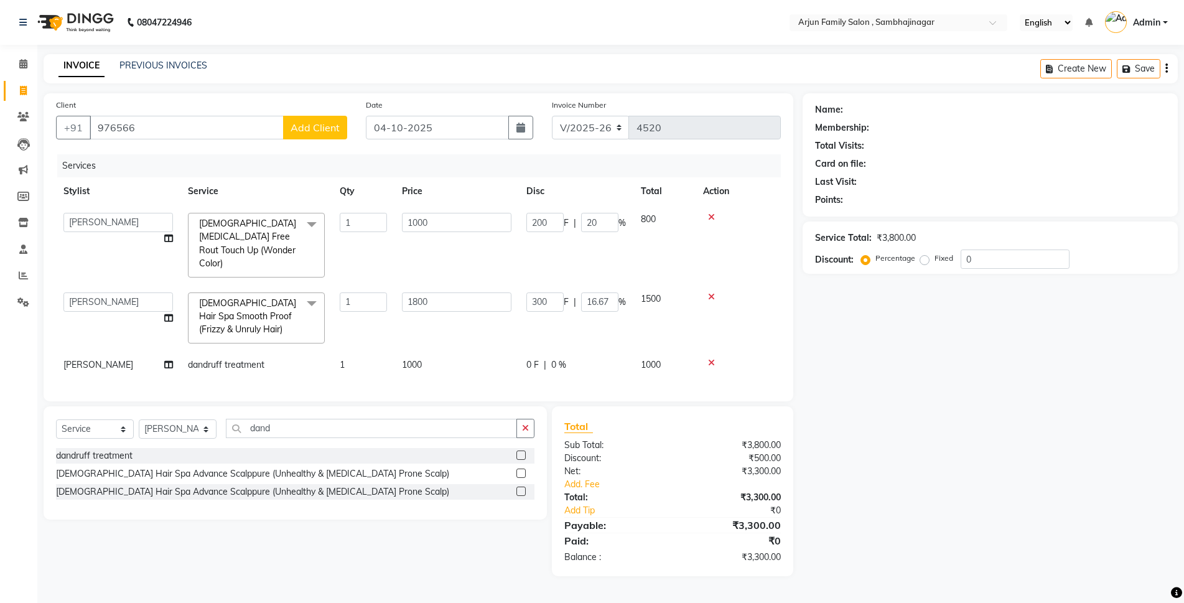
click at [396, 384] on div "Services Stylist Service Qty Price Disc Total Action arjun [PERSON_NAME] [PERSO…" at bounding box center [418, 271] width 725 height 234
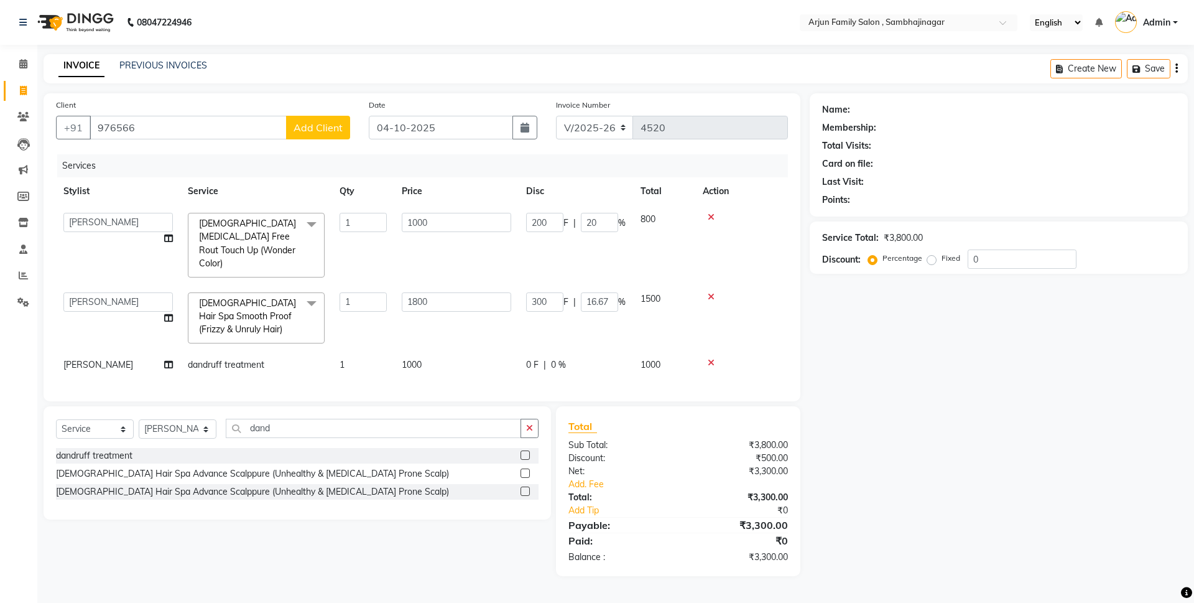
click at [417, 359] on span "1000" at bounding box center [412, 364] width 20 height 11
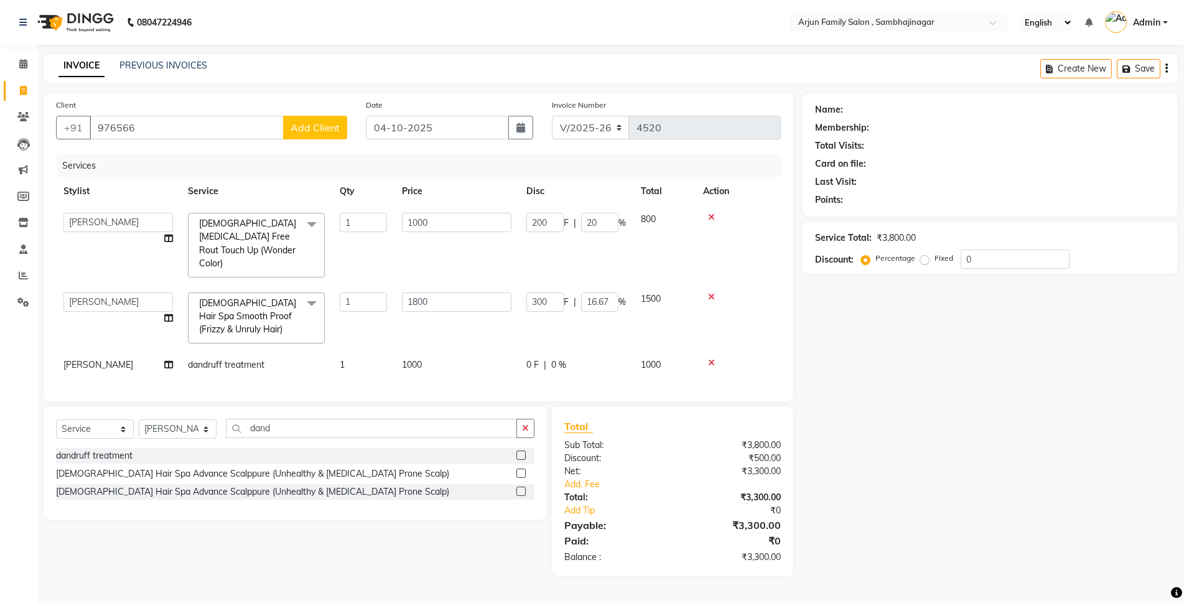
select select "54809"
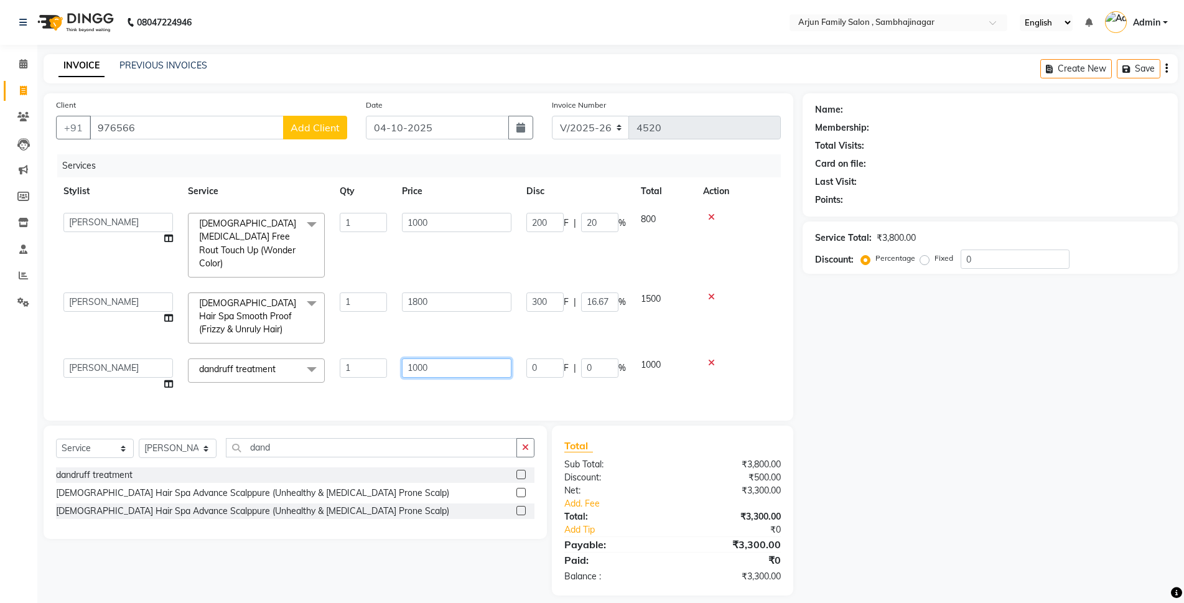
click at [461, 358] on input "1000" at bounding box center [456, 367] width 109 height 19
type input "1200"
click at [626, 387] on div "Client [PHONE_NUMBER] Add Client Date [DATE] Invoice Number V/2025 V/[PHONE_NUM…" at bounding box center [418, 256] width 749 height 327
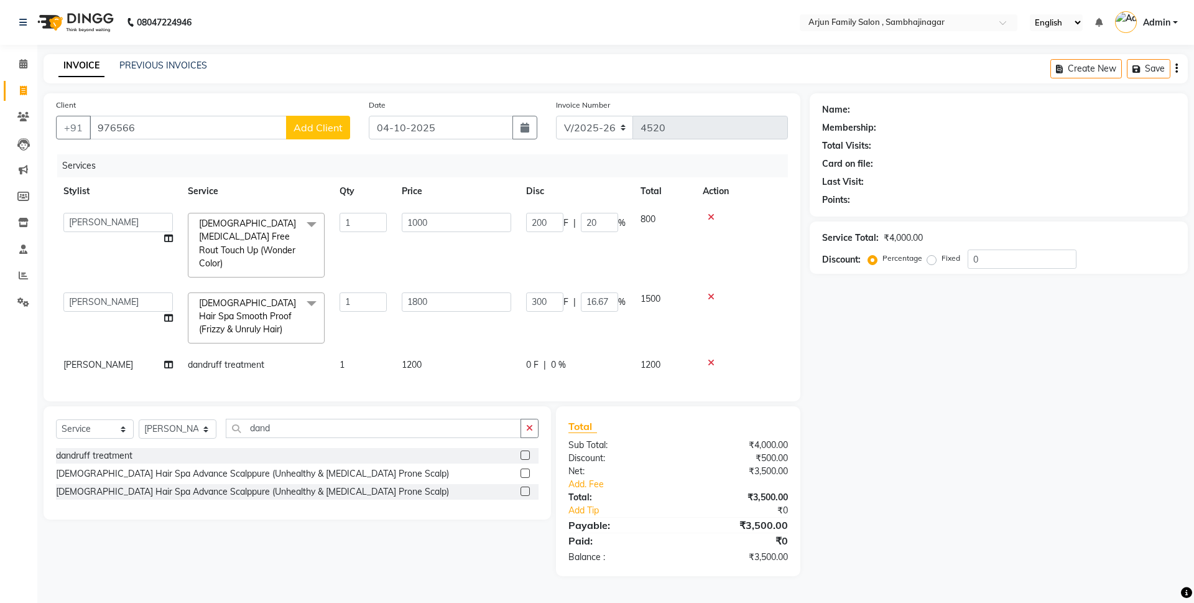
click at [532, 358] on span "0 F" at bounding box center [532, 364] width 12 height 13
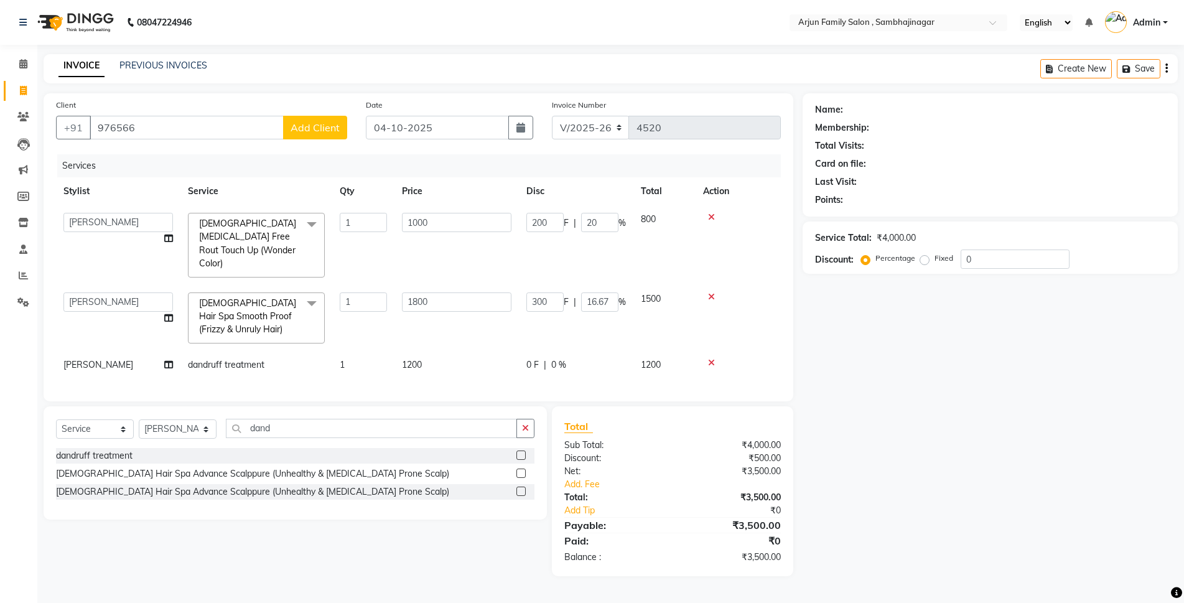
select select "54809"
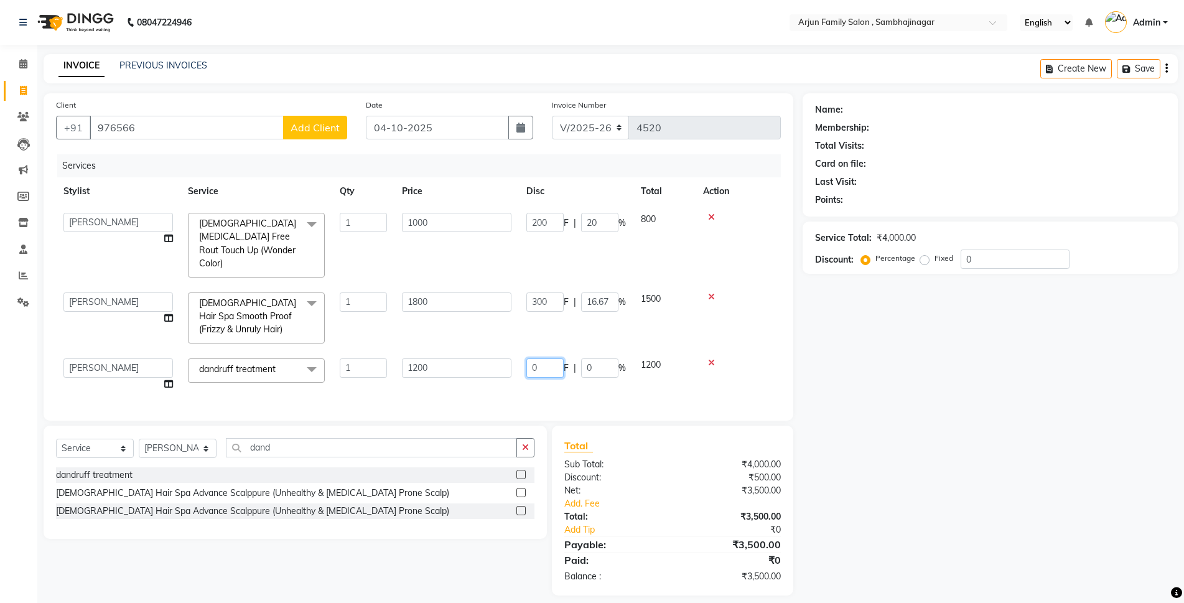
click at [545, 358] on input "0" at bounding box center [544, 367] width 37 height 19
type input "0200"
click at [721, 379] on div "Services Stylist Service Qty Price Disc Total Action arjun [PERSON_NAME] [PERSO…" at bounding box center [418, 281] width 725 height 254
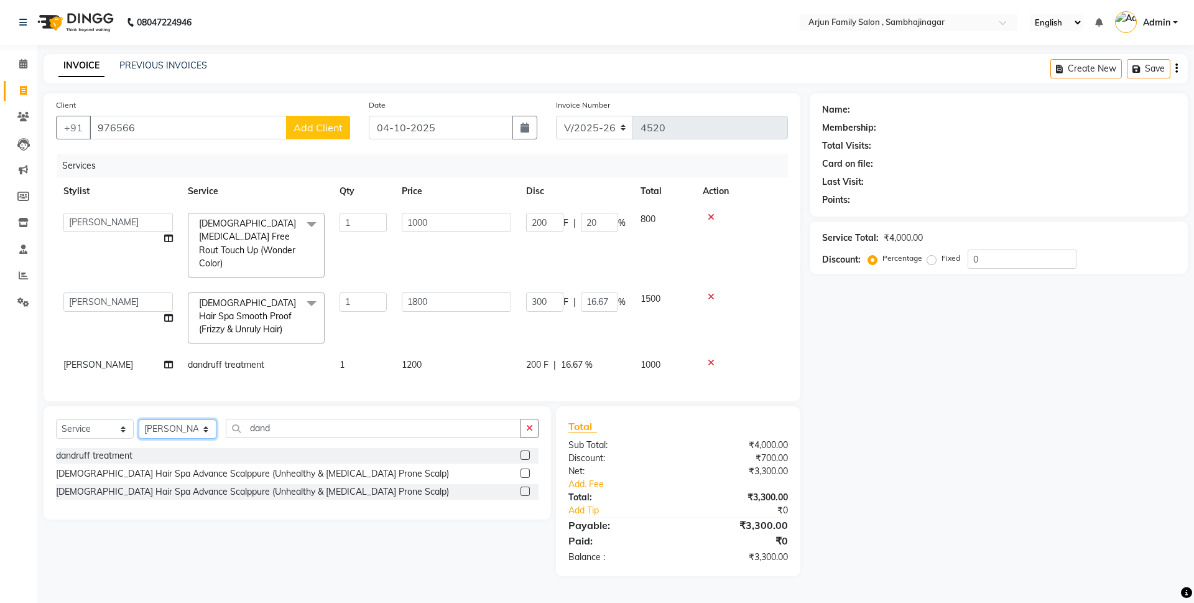
click at [157, 429] on select "Select Stylist arjun [PERSON_NAME] [PERSON_NAME] [PERSON_NAME] [PERSON_NAME]" at bounding box center [178, 428] width 78 height 19
click at [85, 428] on select "Select Service Product Membership Package Voucher Prepaid Gift Card" at bounding box center [95, 428] width 78 height 19
select select "product"
click at [56, 419] on select "Select Service Product Membership Package Voucher Prepaid Gift Card" at bounding box center [95, 428] width 78 height 19
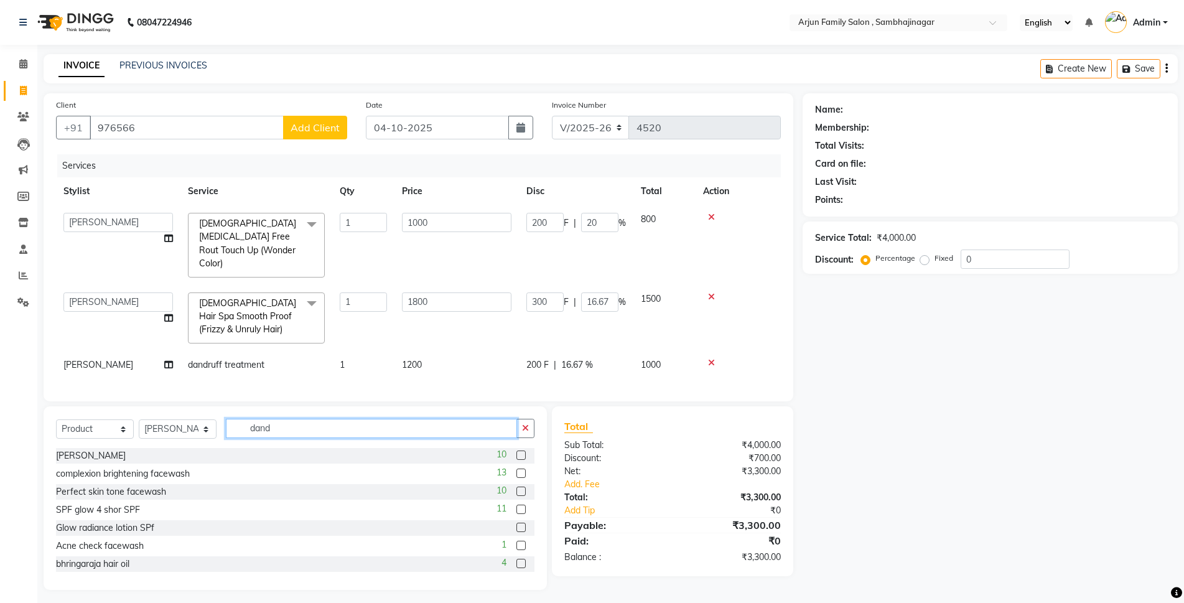
click at [322, 429] on input "dand" at bounding box center [371, 428] width 291 height 19
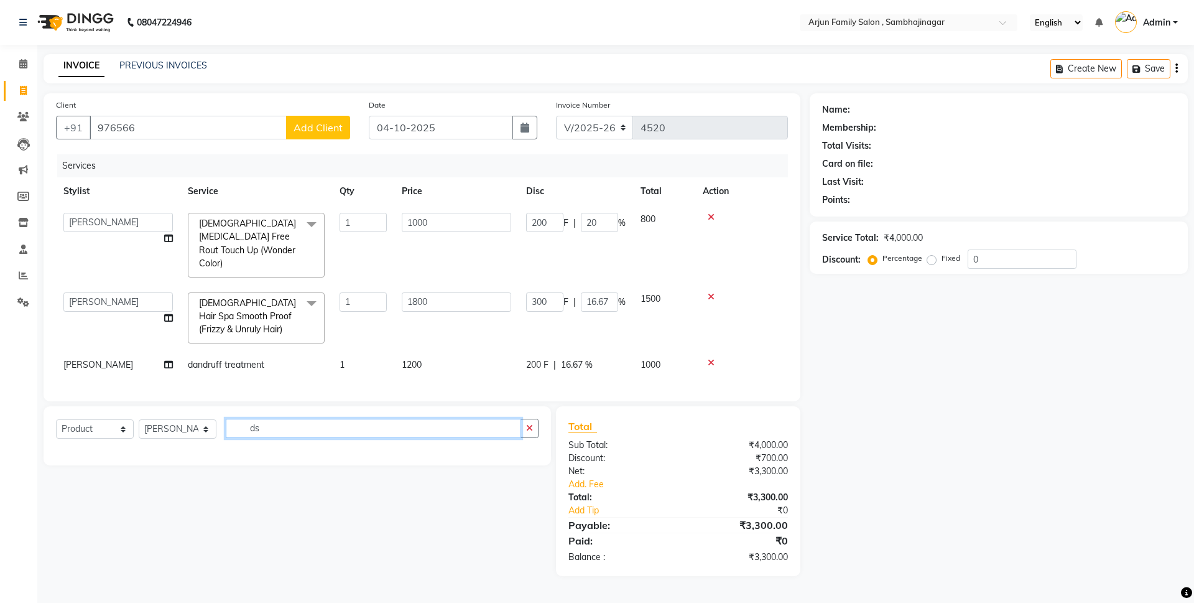
type input "d"
type input "i"
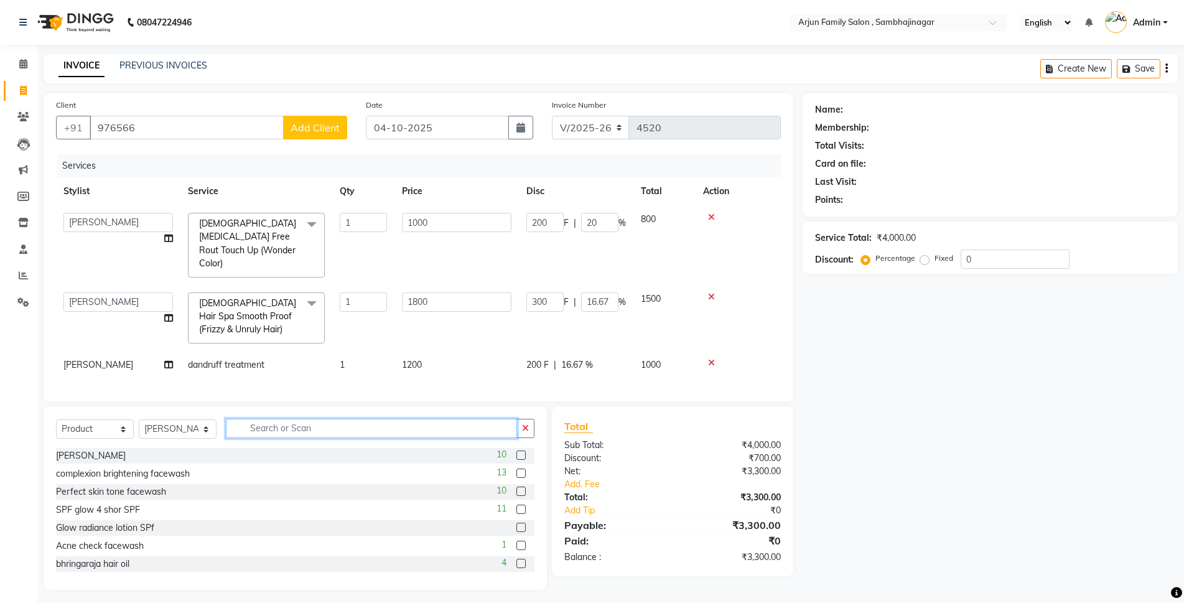
type input "i"
click at [677, 602] on html "08047224946 Select Location × Arjun Family Salon , Sambhajinagar English ENGLIS…" at bounding box center [592, 301] width 1184 height 603
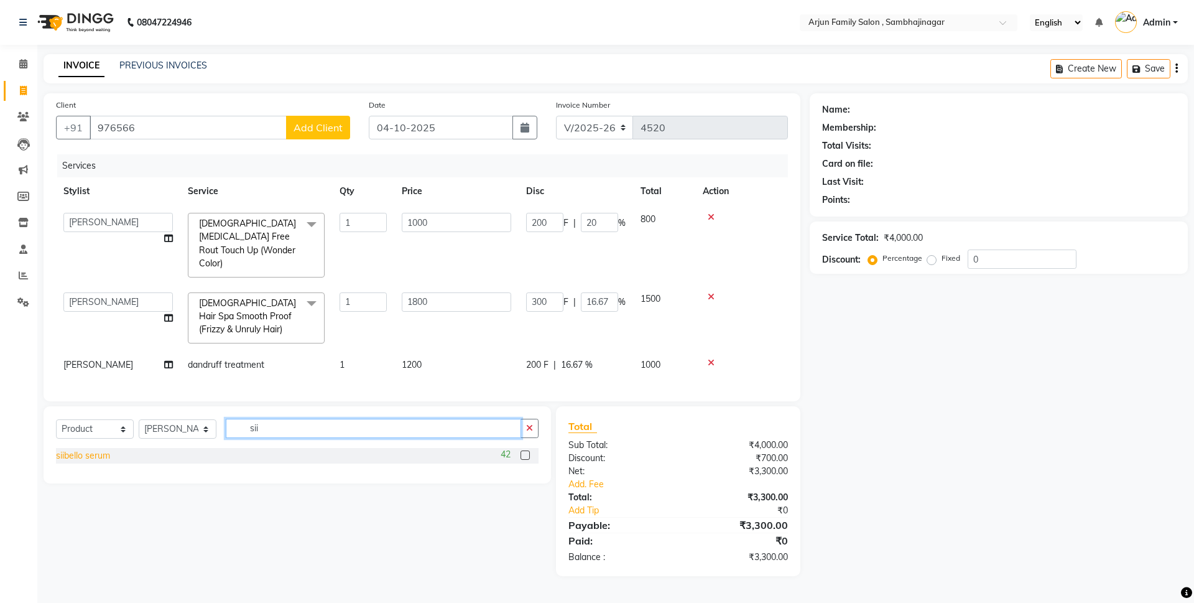
type input "sii"
click at [106, 456] on div "siibello serum" at bounding box center [83, 455] width 54 height 13
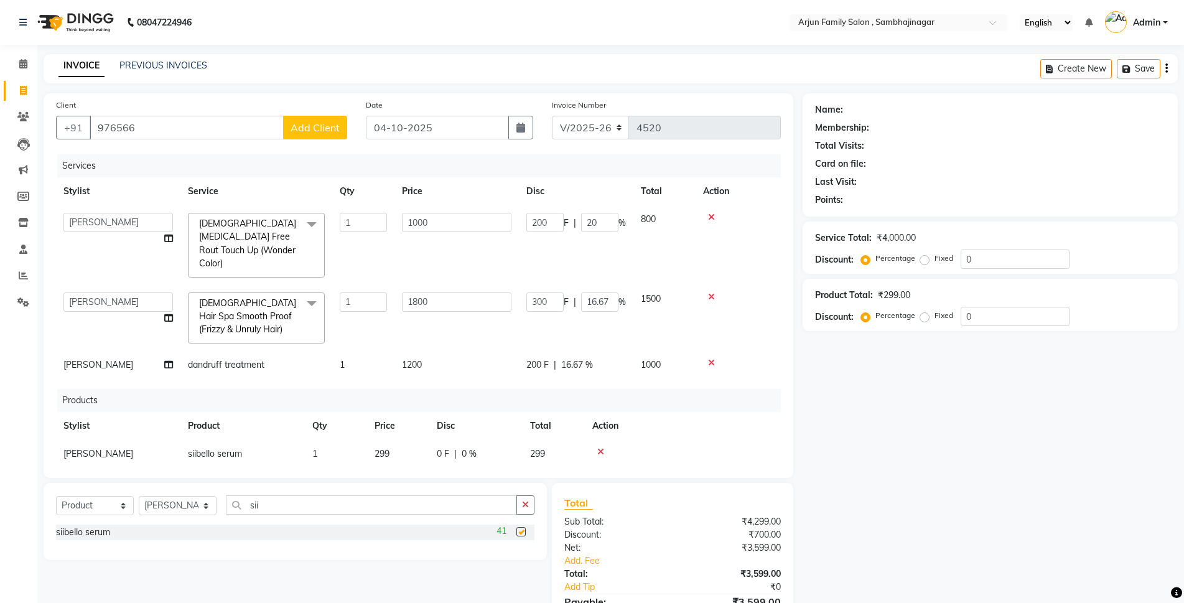
checkbox input "false"
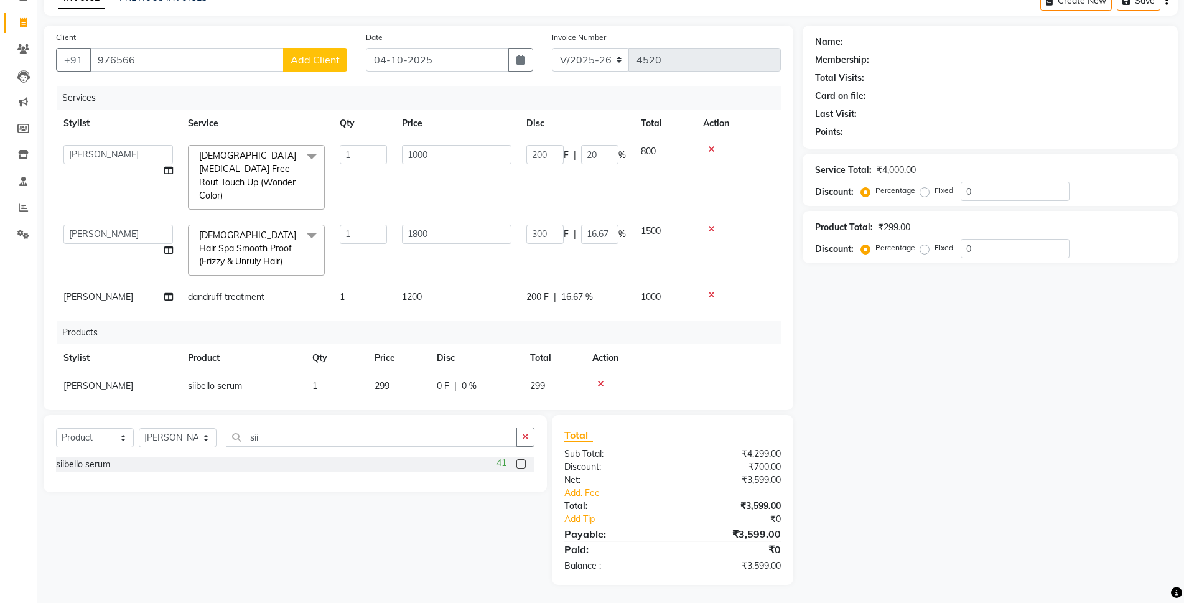
scroll to position [68, 0]
click at [442, 371] on td "0 F | 0 %" at bounding box center [475, 385] width 93 height 28
select select "54809"
click at [449, 379] on input "0" at bounding box center [455, 388] width 37 height 19
type input "0299"
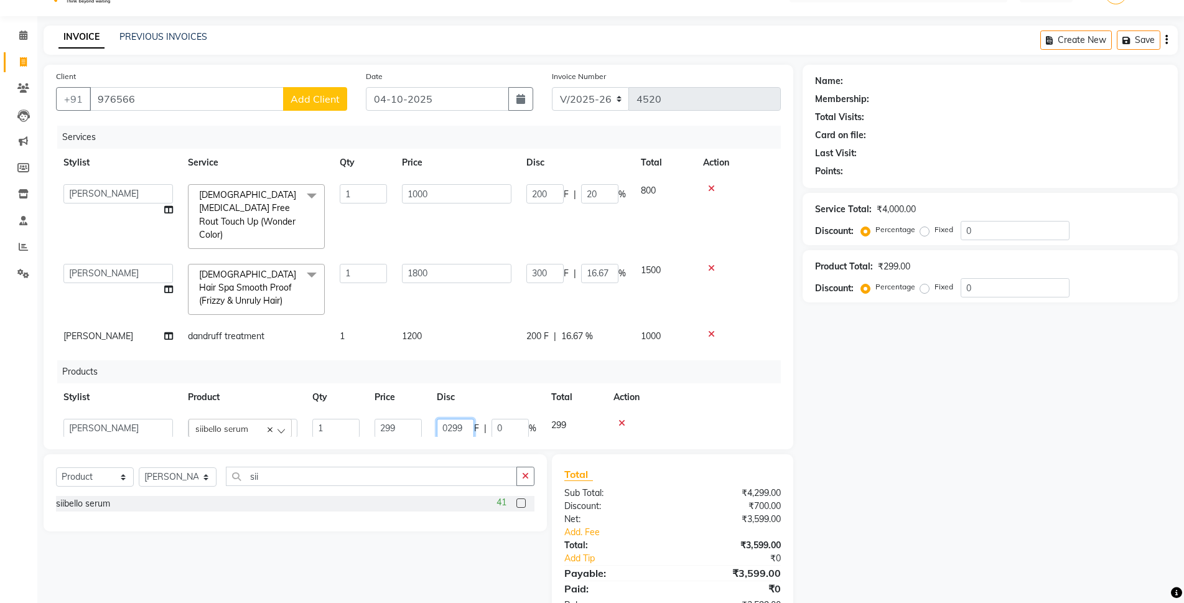
scroll to position [6, 0]
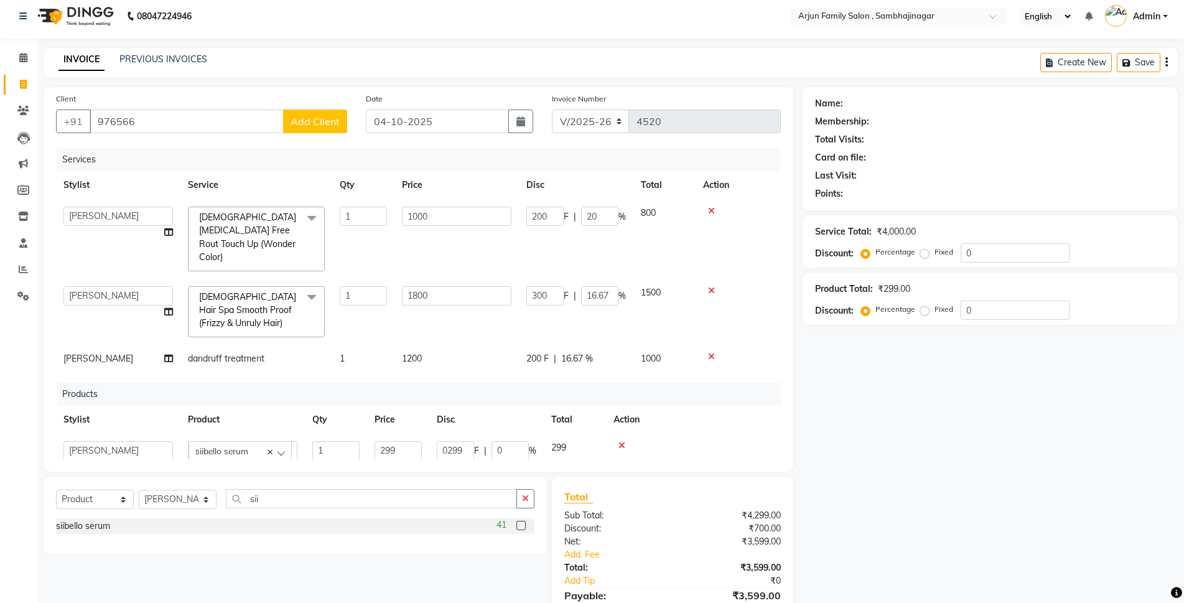
click at [730, 433] on td at bounding box center [693, 450] width 175 height 34
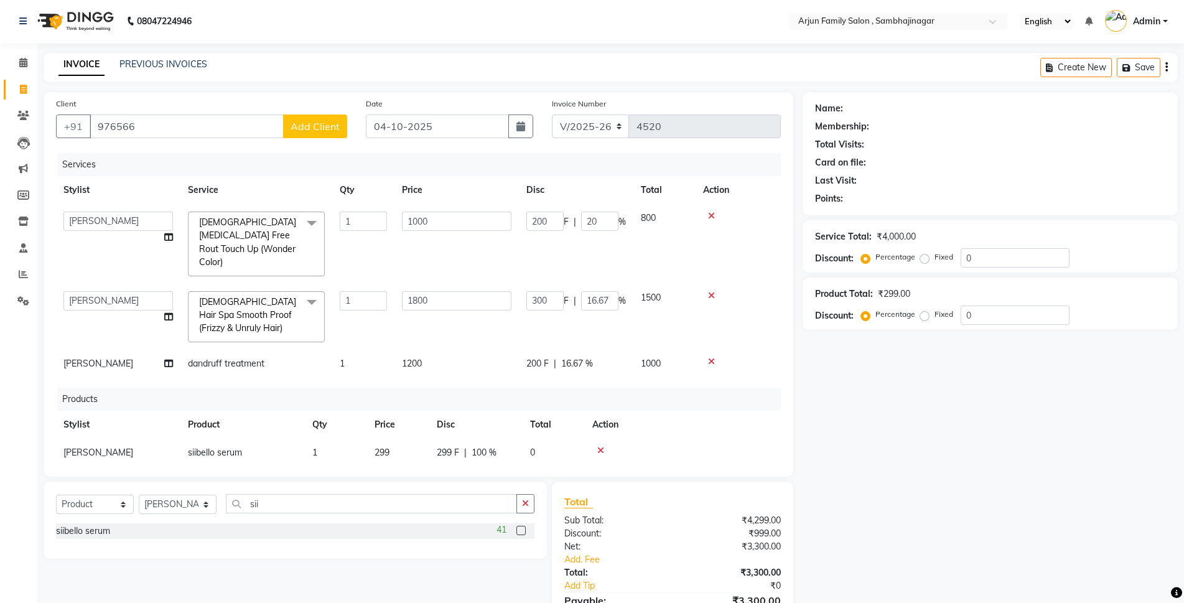
scroll to position [0, 0]
click at [172, 121] on input "976566" at bounding box center [187, 128] width 194 height 24
type input "97656"
type input "0"
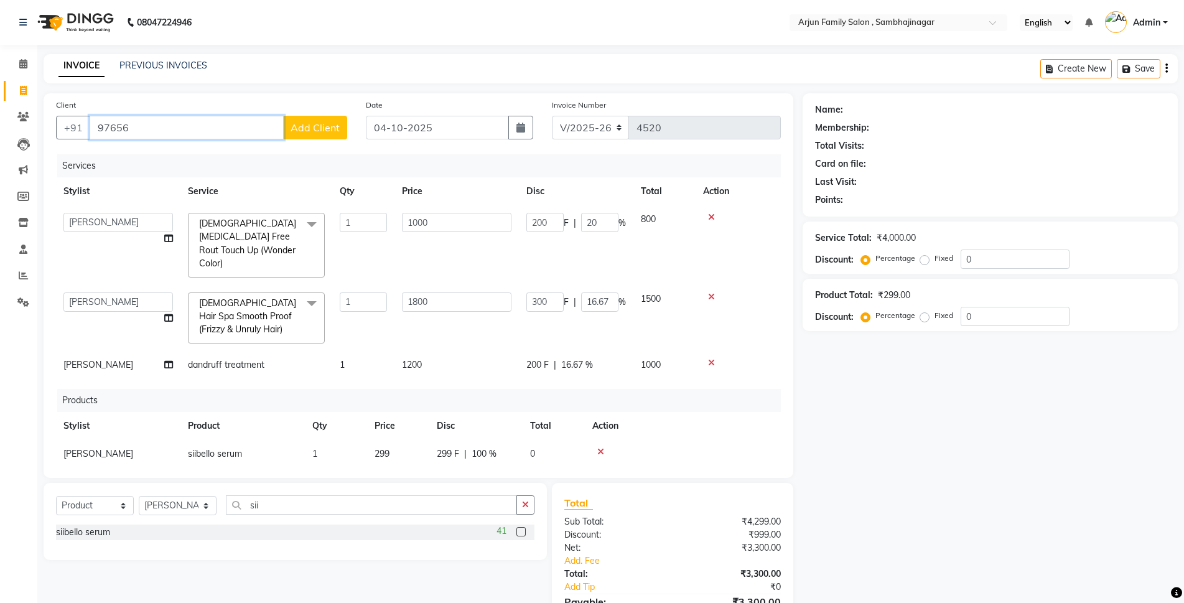
type input "0"
type input "9"
click at [188, 150] on ngb-highlight "9765668489" at bounding box center [219, 156] width 62 height 12
type input "9765668489"
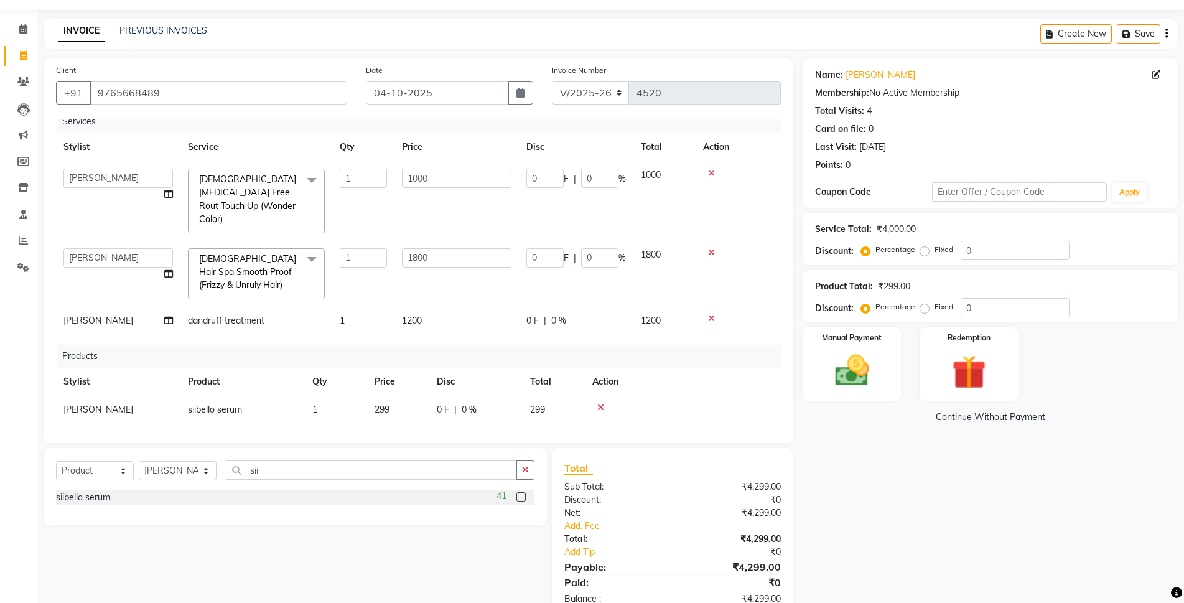
scroll to position [68, 0]
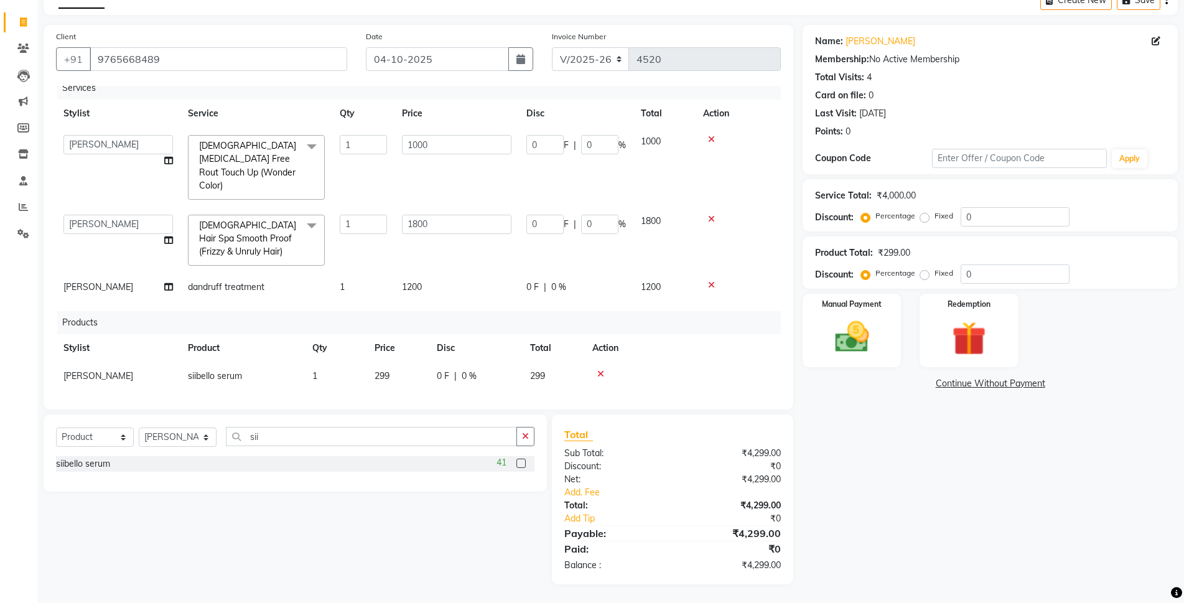
click at [864, 397] on div "Name: [PERSON_NAME] Membership: No Active Membership Total Visits: 4 Card on fi…" at bounding box center [994, 304] width 384 height 559
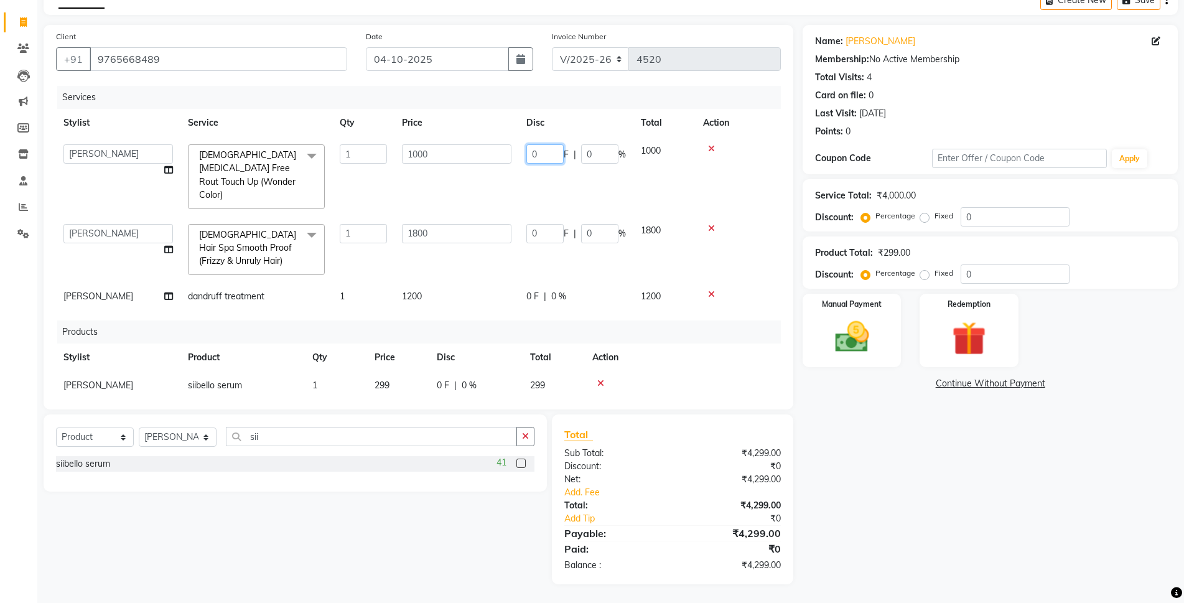
click at [545, 153] on input "0" at bounding box center [544, 153] width 37 height 19
type input "200"
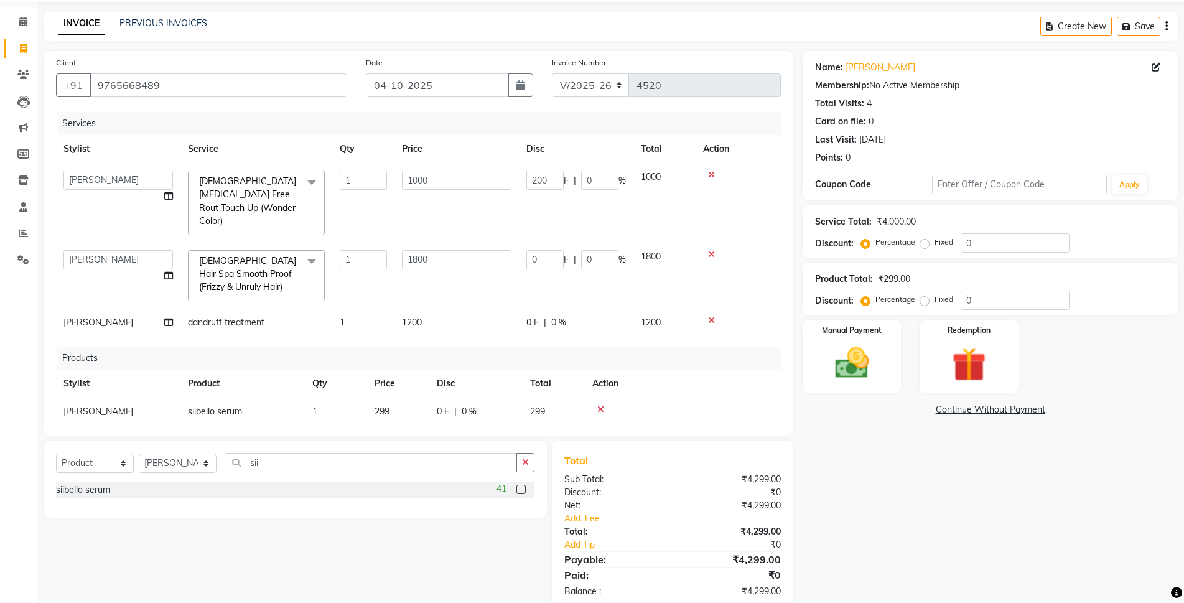
click at [534, 185] on td "200 F | 0 %" at bounding box center [576, 203] width 114 height 80
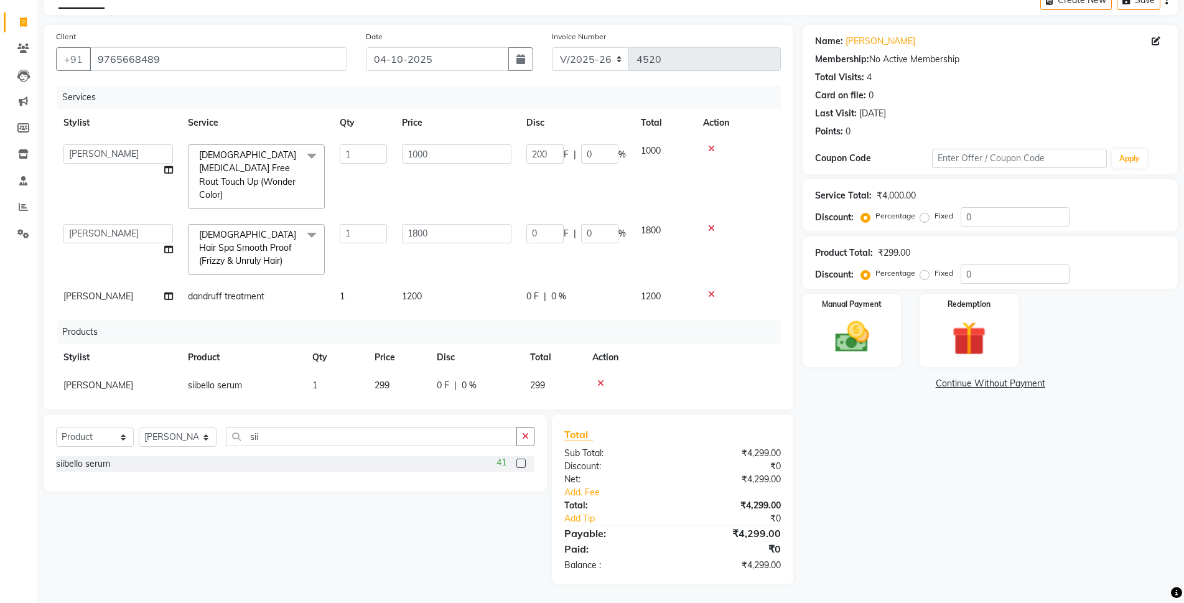
select select "54809"
click at [535, 224] on input "0" at bounding box center [544, 233] width 37 height 19
type input "0300"
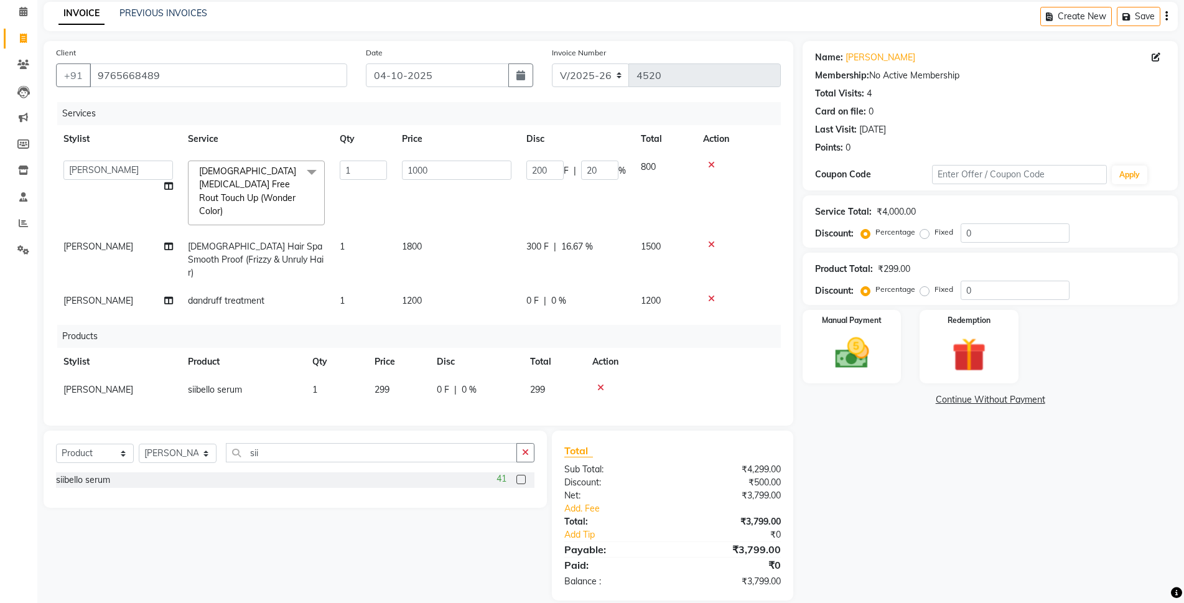
click at [528, 294] on span "0 F" at bounding box center [532, 300] width 12 height 13
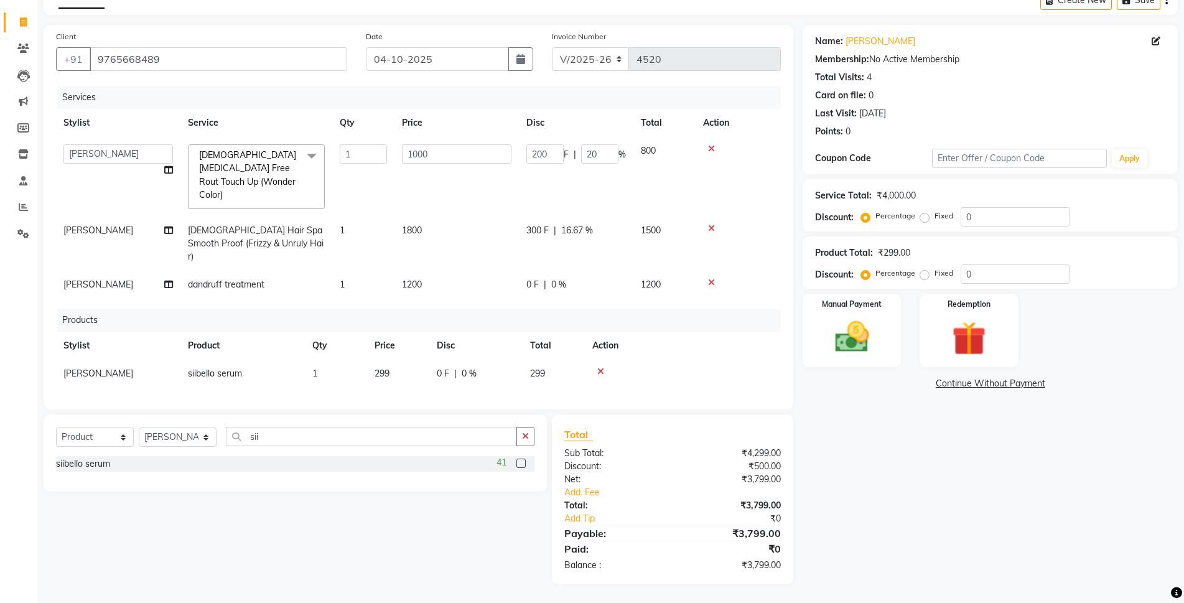
select select "54809"
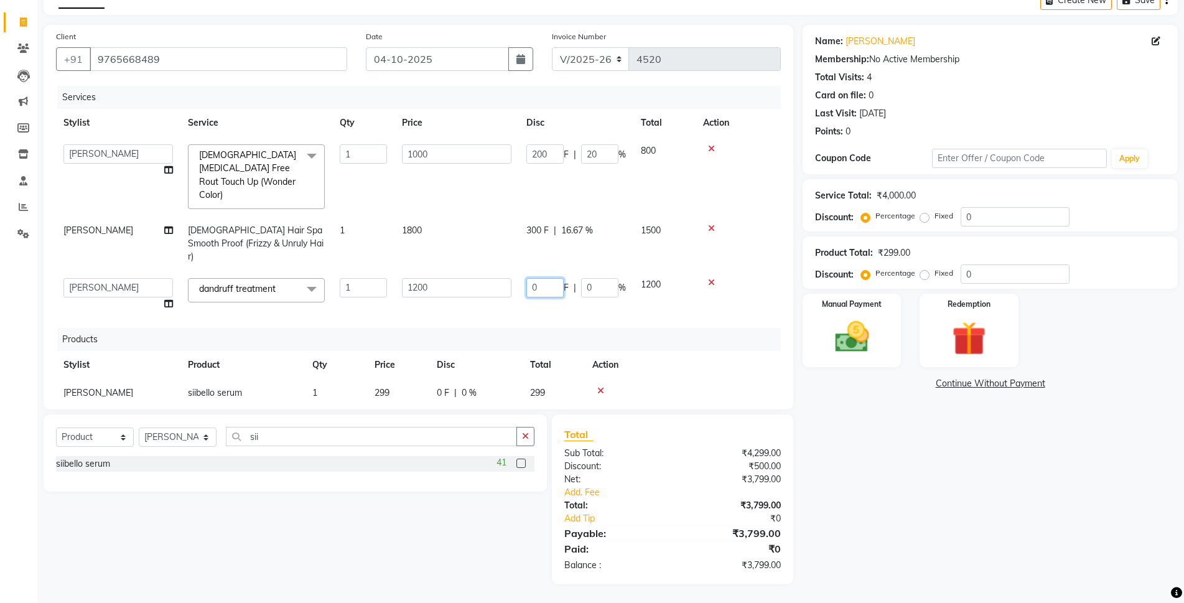
click at [545, 278] on input "0" at bounding box center [544, 287] width 37 height 19
type input "0200"
click at [704, 279] on td at bounding box center [737, 294] width 85 height 47
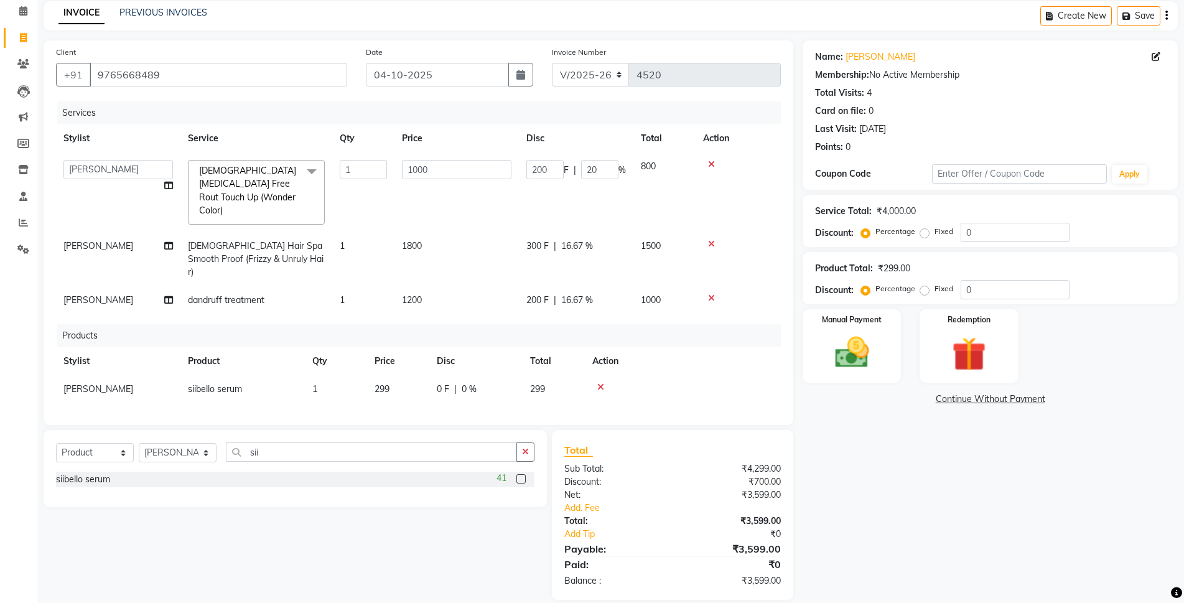
click at [445, 382] on span "0 F" at bounding box center [443, 388] width 12 height 13
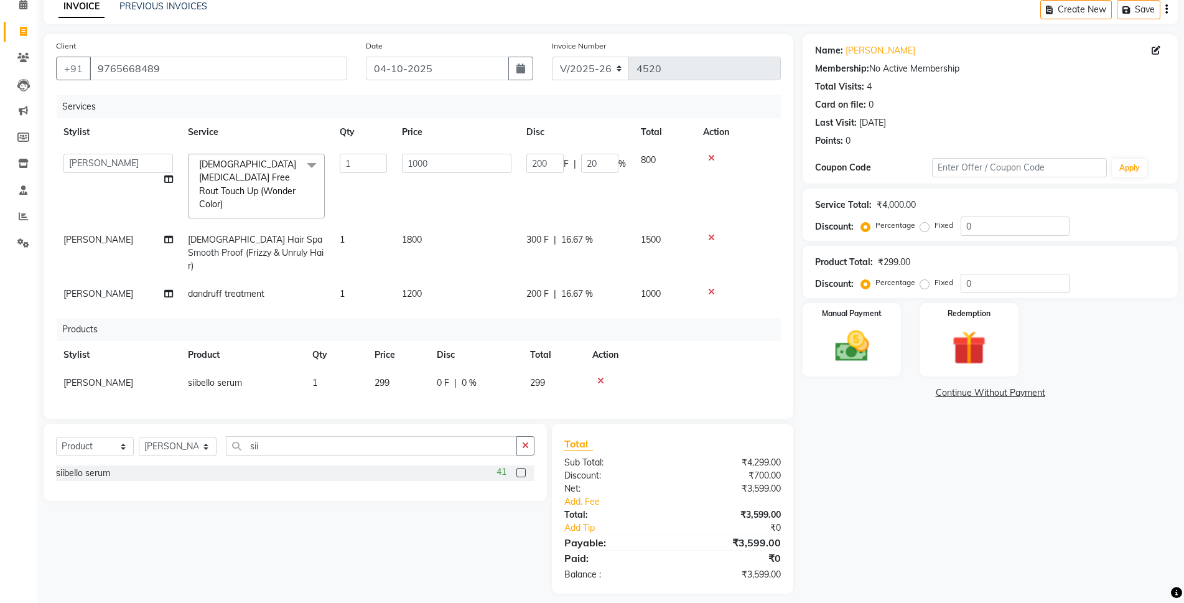
select select "54809"
click at [452, 376] on input "0" at bounding box center [455, 385] width 37 height 19
type input "0299"
click at [740, 369] on td at bounding box center [693, 386] width 175 height 34
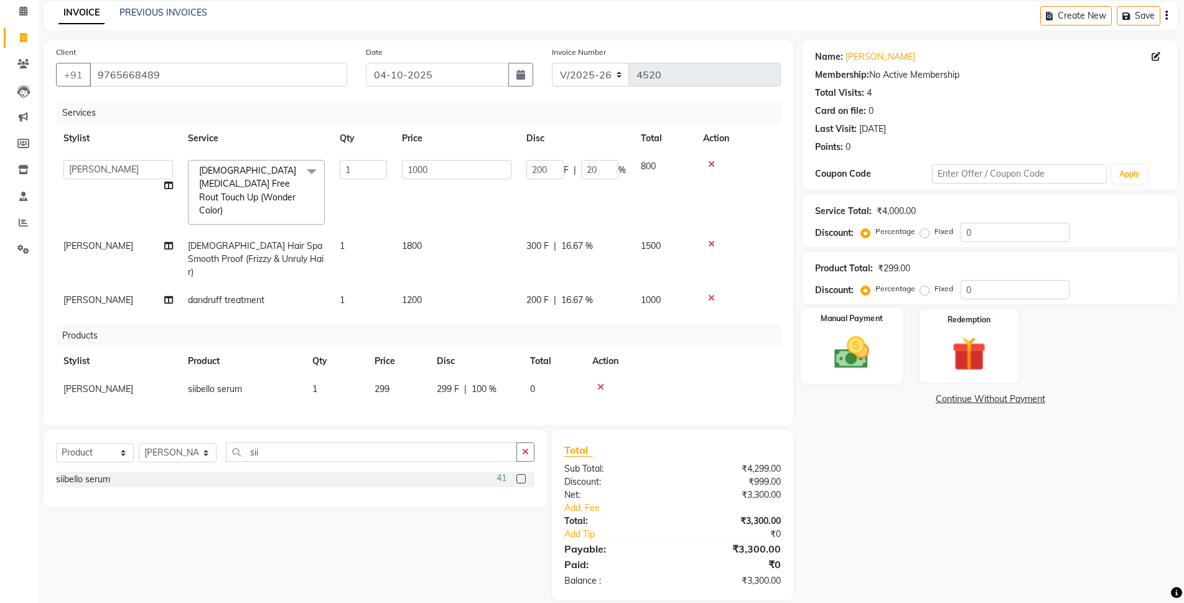
drag, startPoint x: 915, startPoint y: 361, endPoint x: 857, endPoint y: 331, distance: 65.6
click at [916, 360] on div "Manual Payment Redemption" at bounding box center [990, 345] width 394 height 73
click at [867, 348] on img at bounding box center [851, 352] width 57 height 40
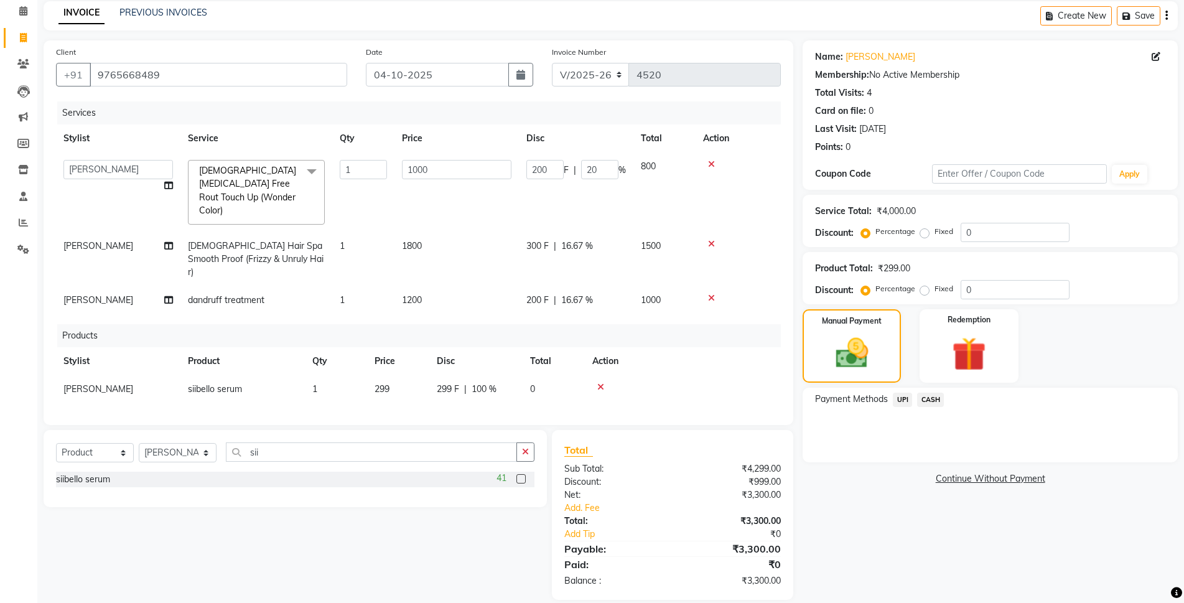
drag, startPoint x: 894, startPoint y: 394, endPoint x: 904, endPoint y: 397, distance: 10.4
click at [902, 397] on span "UPI" at bounding box center [901, 399] width 19 height 14
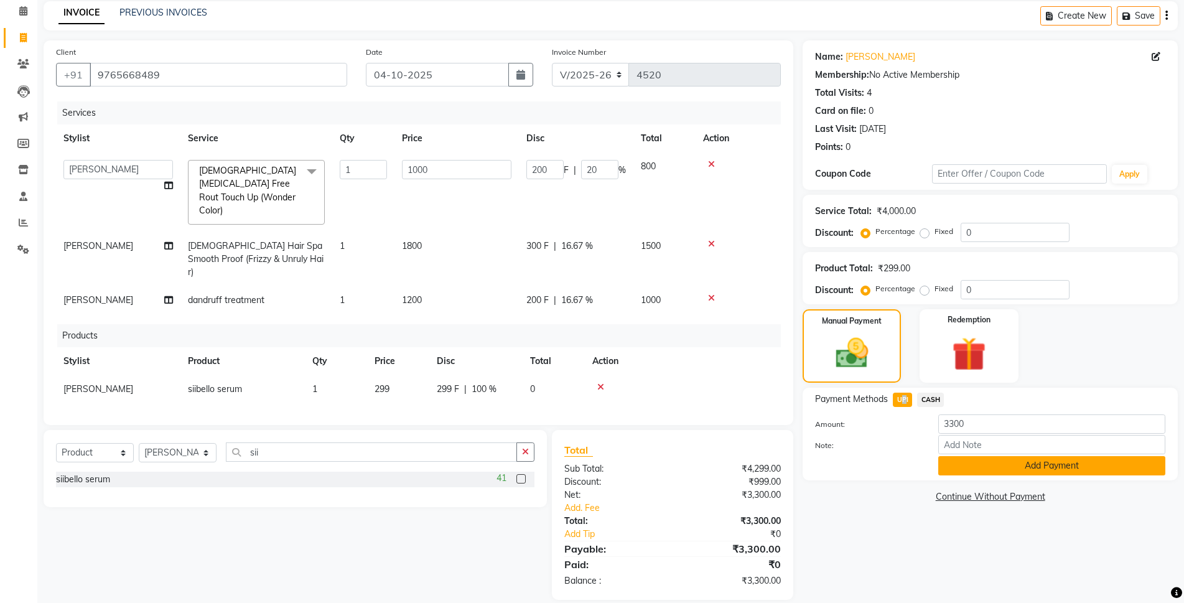
click at [988, 465] on button "Add Payment" at bounding box center [1051, 465] width 227 height 19
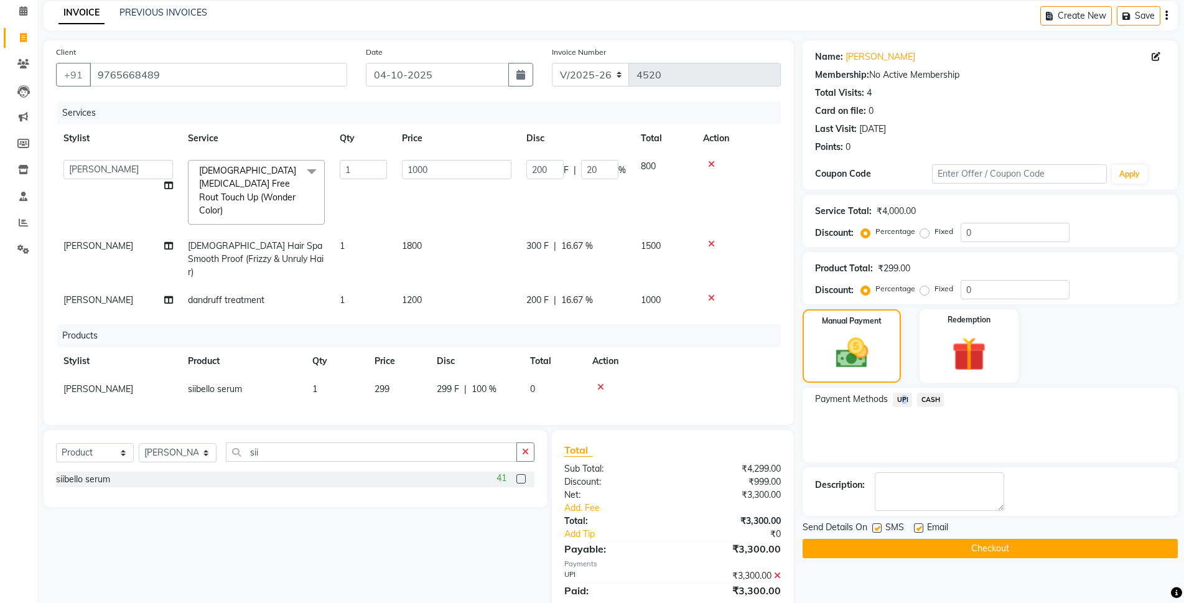
click at [924, 549] on button "Checkout" at bounding box center [989, 548] width 375 height 19
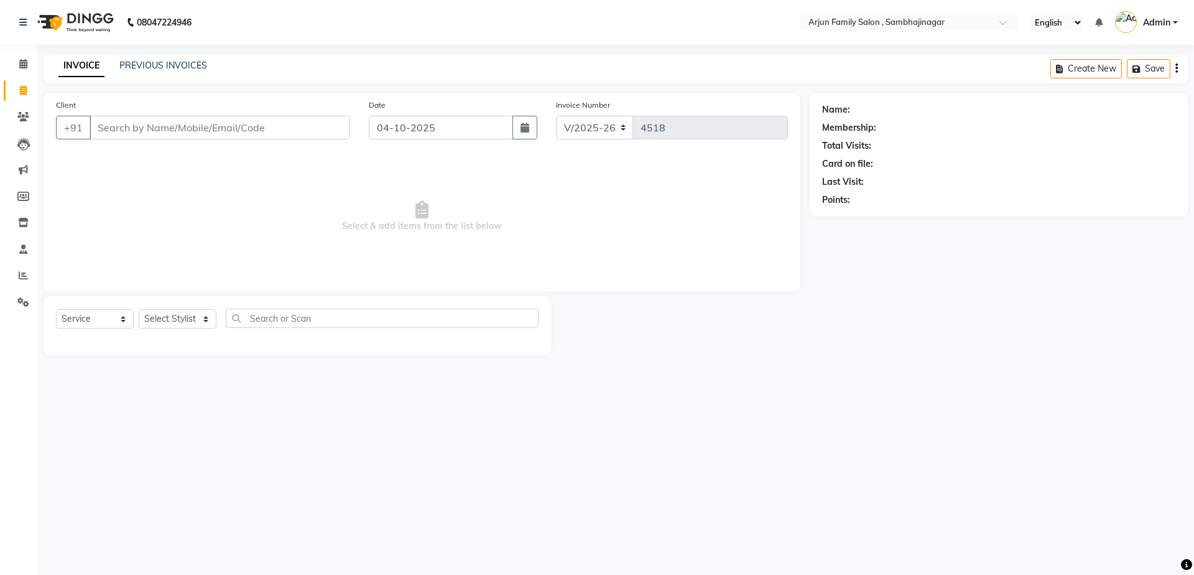
select select "6947"
select select "service"
